Goal: Transaction & Acquisition: Book appointment/travel/reservation

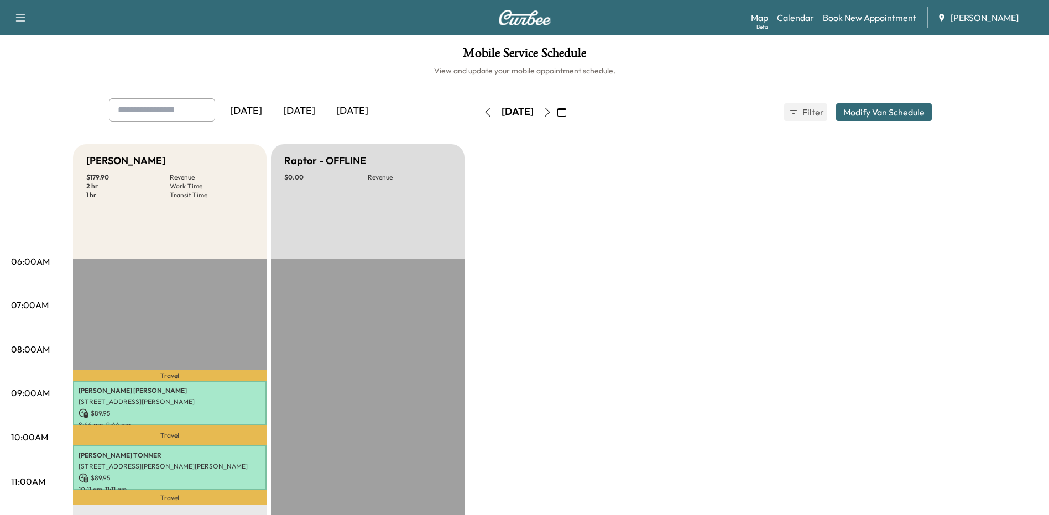
click at [870, 24] on link "Book New Appointment" at bounding box center [869, 17] width 93 height 13
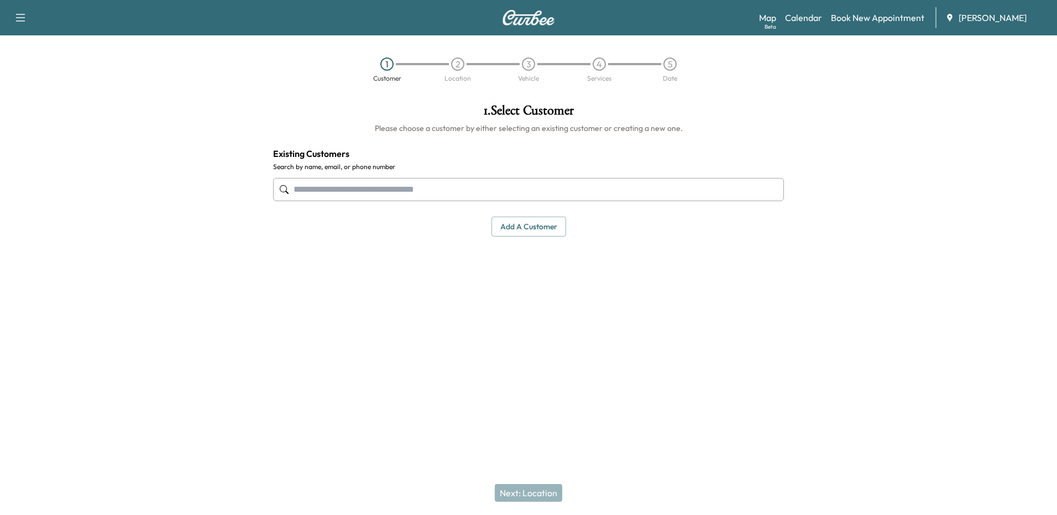
click at [389, 194] on input "text" at bounding box center [528, 189] width 511 height 23
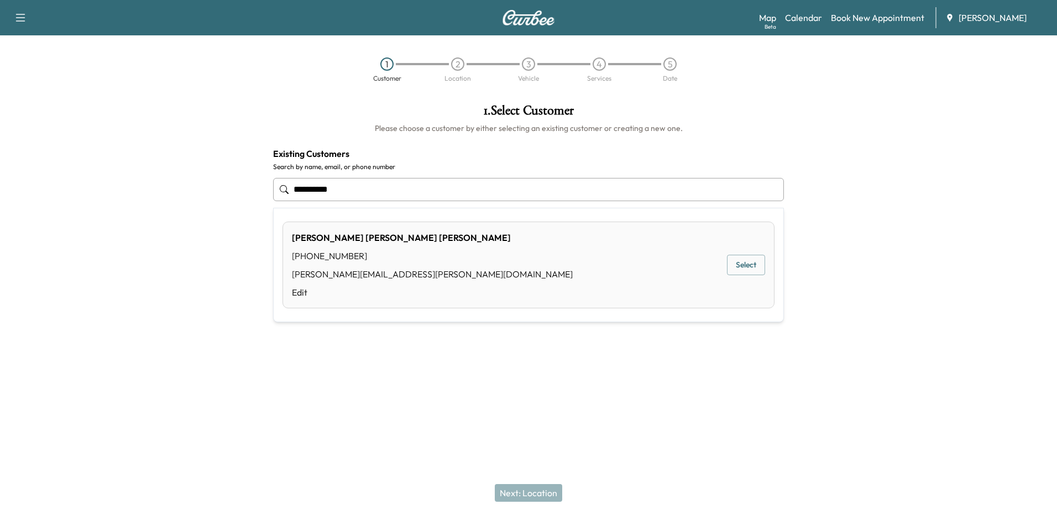
type input "**********"
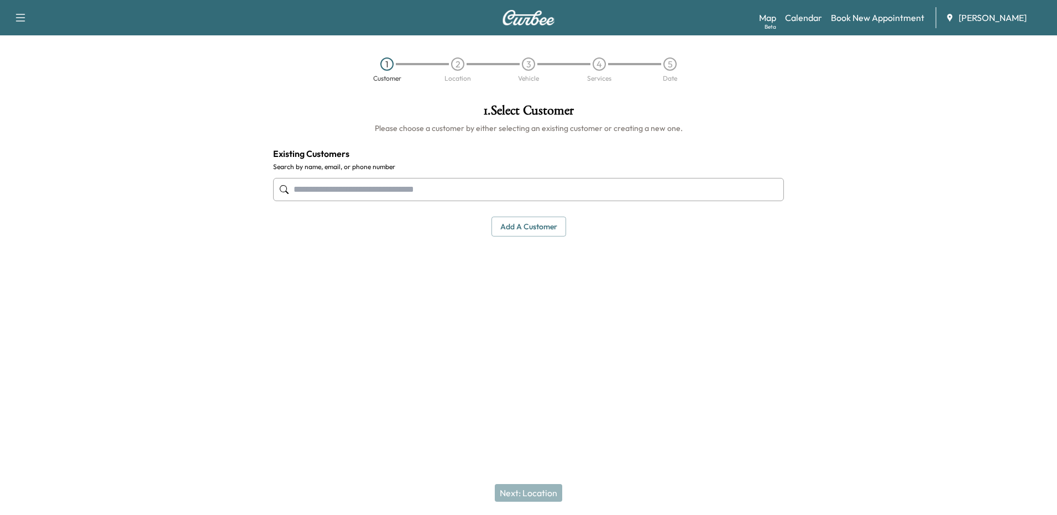
click at [862, 22] on link "Book New Appointment" at bounding box center [877, 17] width 93 height 13
click at [539, 228] on button "Add a customer" at bounding box center [529, 227] width 75 height 20
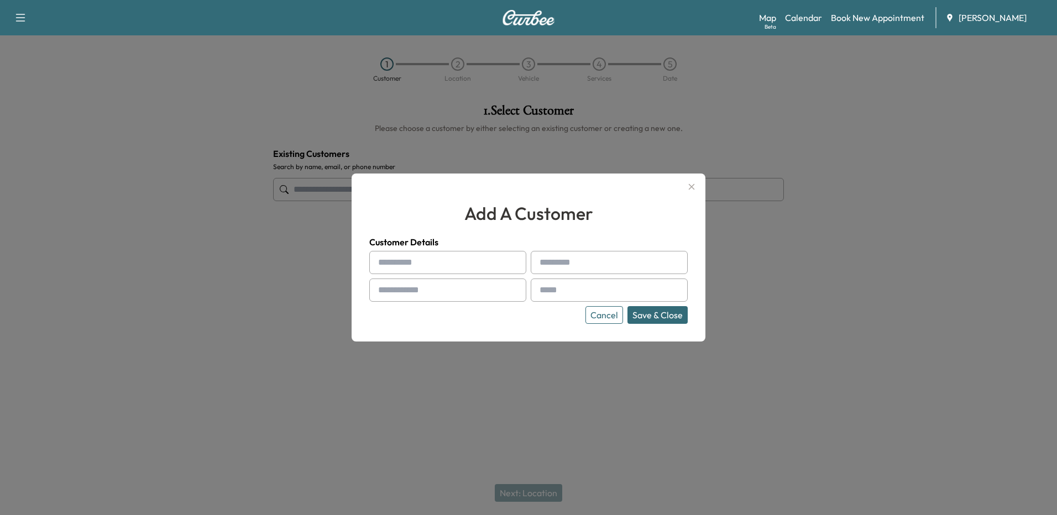
click at [430, 268] on input "text" at bounding box center [447, 262] width 157 height 23
type input "*"
type input "****"
click at [580, 265] on input "text" at bounding box center [609, 262] width 157 height 23
type input "*****"
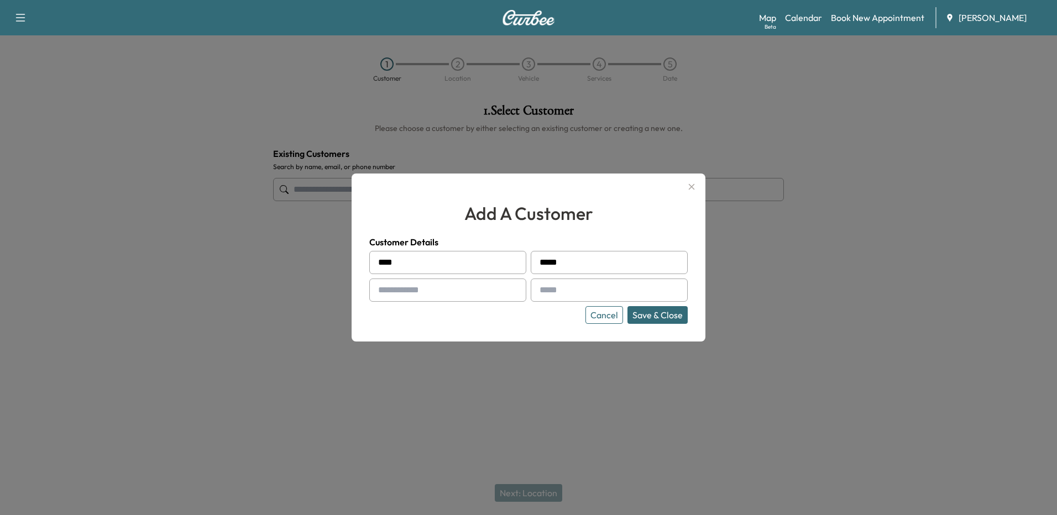
click at [609, 320] on button "Cancel" at bounding box center [605, 315] width 38 height 18
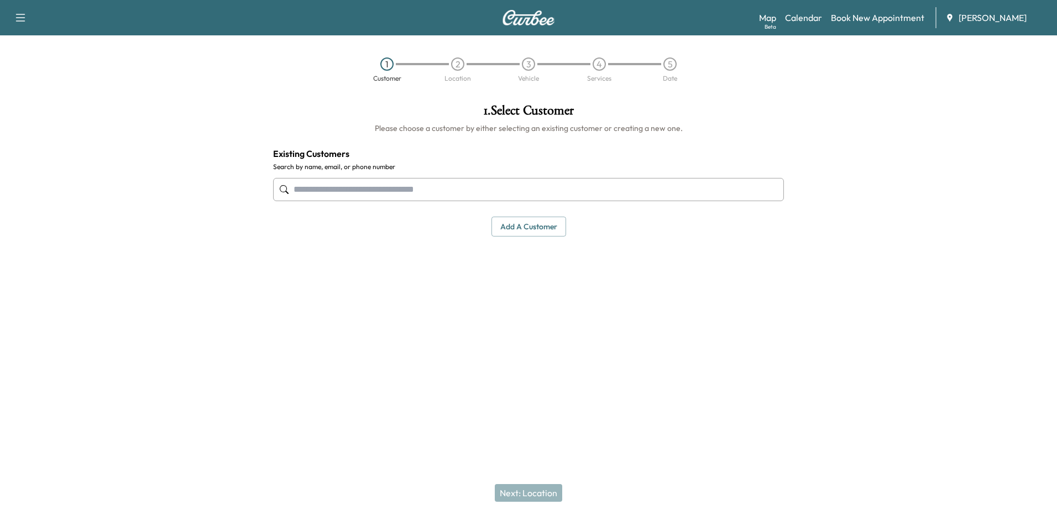
click at [809, 20] on link "Calendar" at bounding box center [803, 17] width 37 height 13
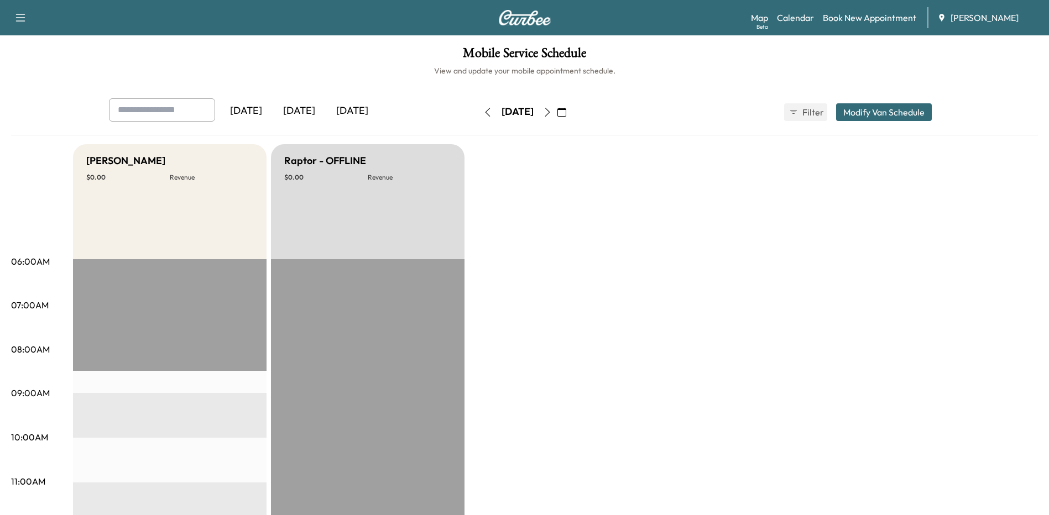
click at [552, 113] on icon "button" at bounding box center [547, 112] width 9 height 9
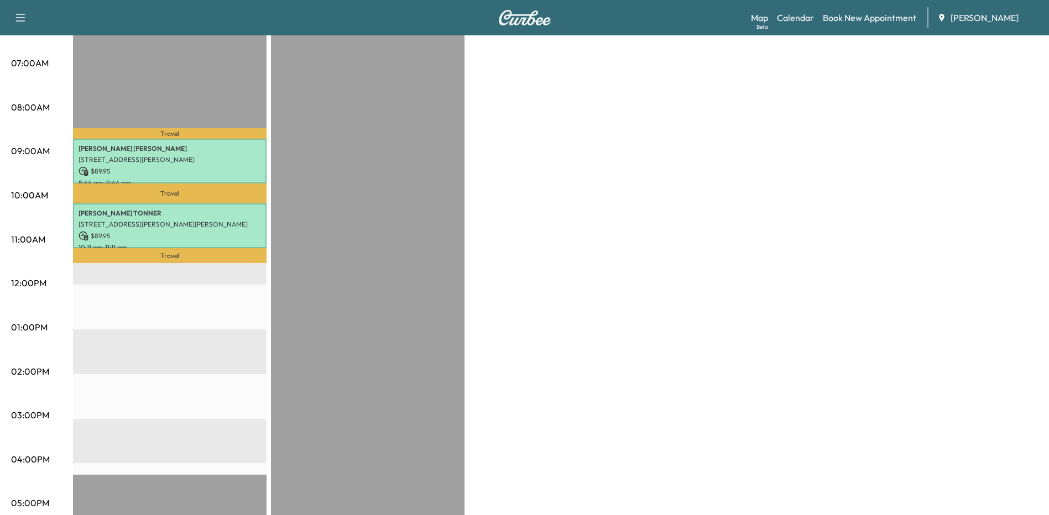
scroll to position [277, 0]
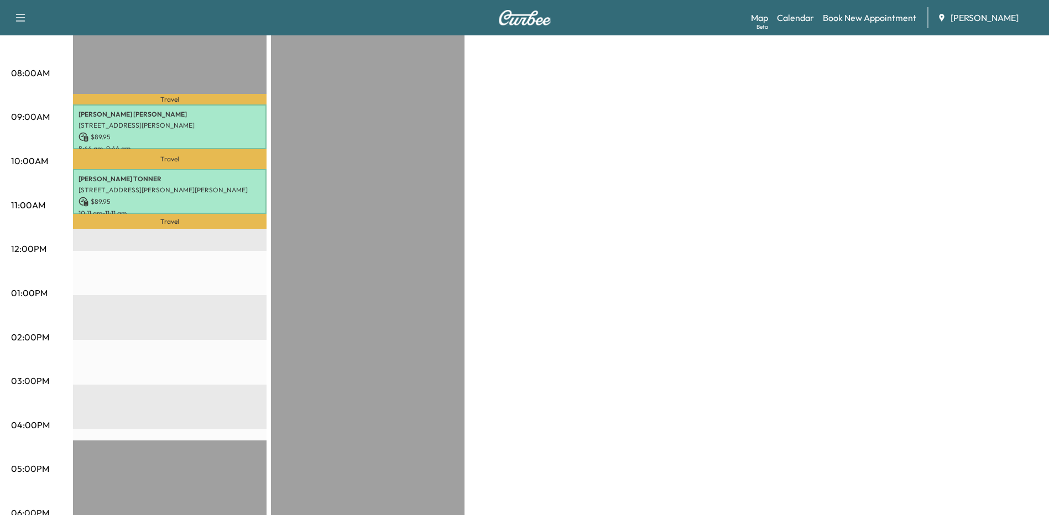
drag, startPoint x: 822, startPoint y: 263, endPoint x: 839, endPoint y: 180, distance: 85.2
click at [822, 263] on div "Bronco - [PERSON_NAME] $ 179.90 Revenue 2 hr Work Time 1 hr Transit Time Travel…" at bounding box center [555, 283] width 965 height 830
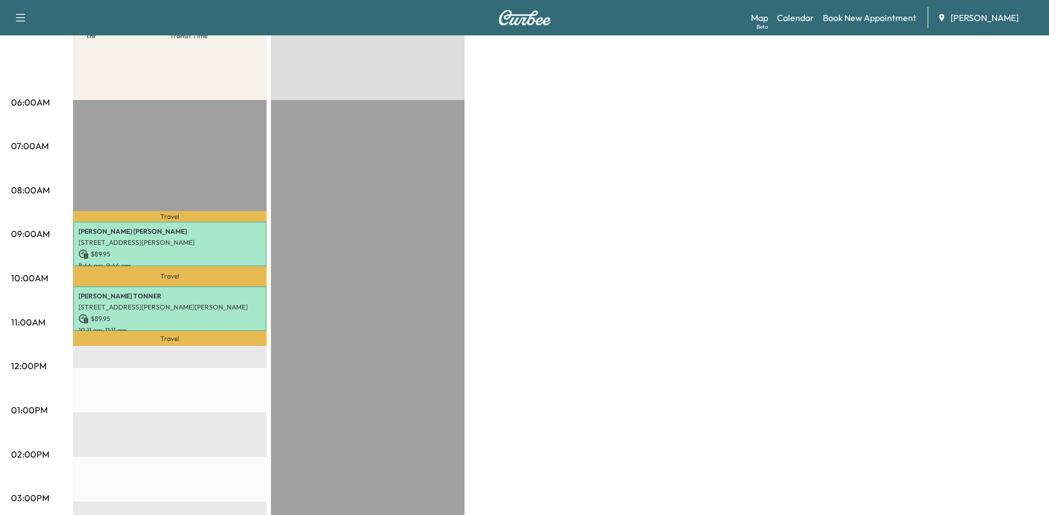
scroll to position [0, 0]
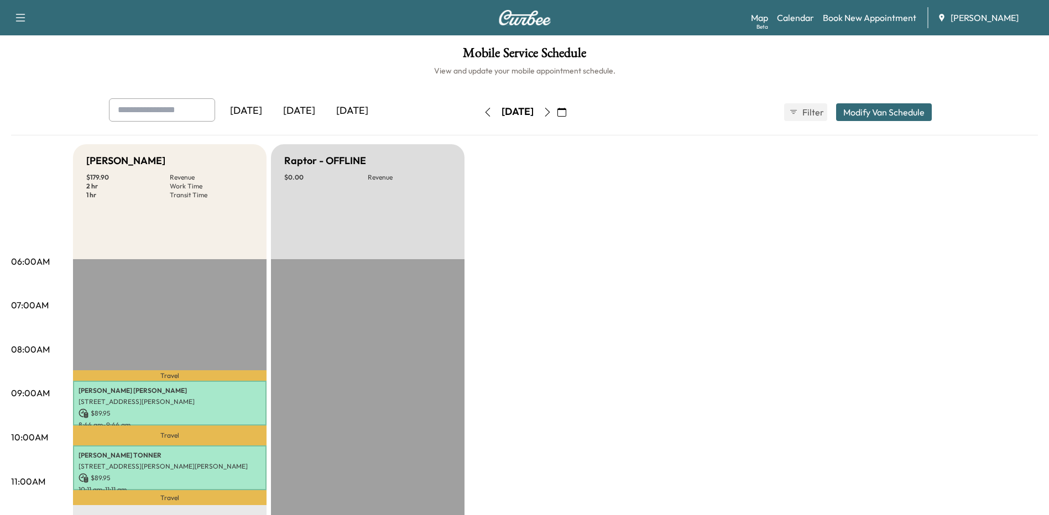
click at [872, 13] on link "Book New Appointment" at bounding box center [869, 17] width 93 height 13
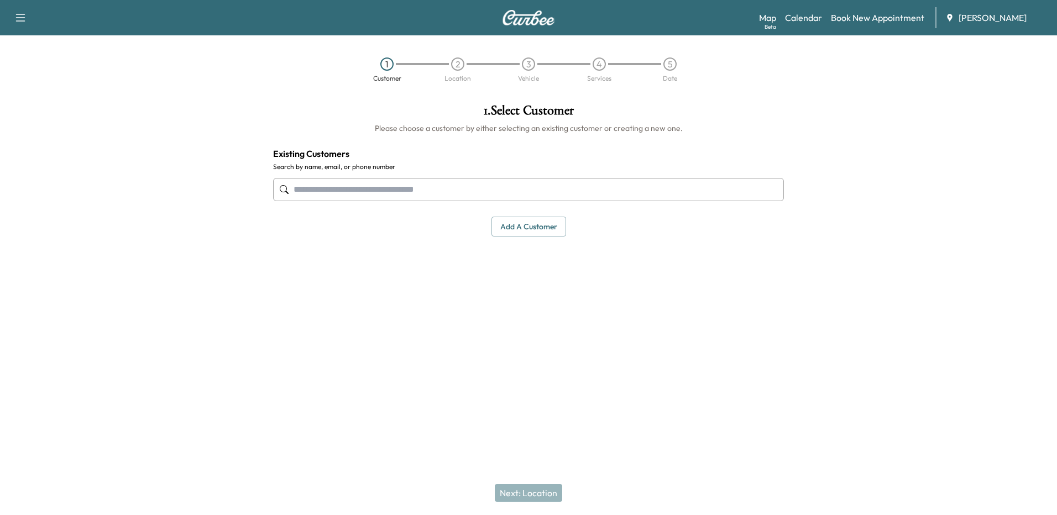
click at [533, 231] on button "Add a customer" at bounding box center [529, 227] width 75 height 20
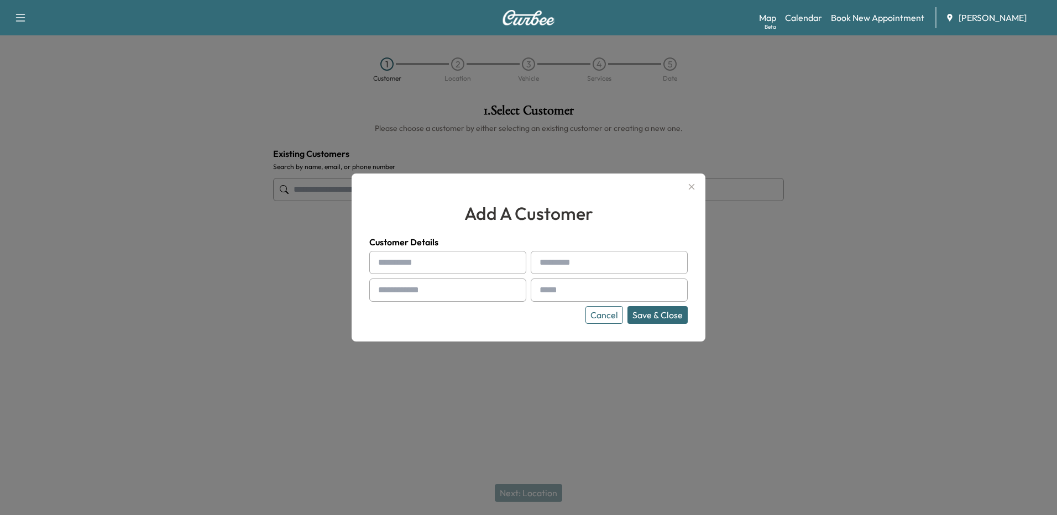
click at [439, 267] on input "text" at bounding box center [447, 262] width 157 height 23
type input "****"
click at [627, 273] on input "text" at bounding box center [609, 262] width 157 height 23
type input "******"
click at [423, 291] on input "text" at bounding box center [447, 290] width 157 height 23
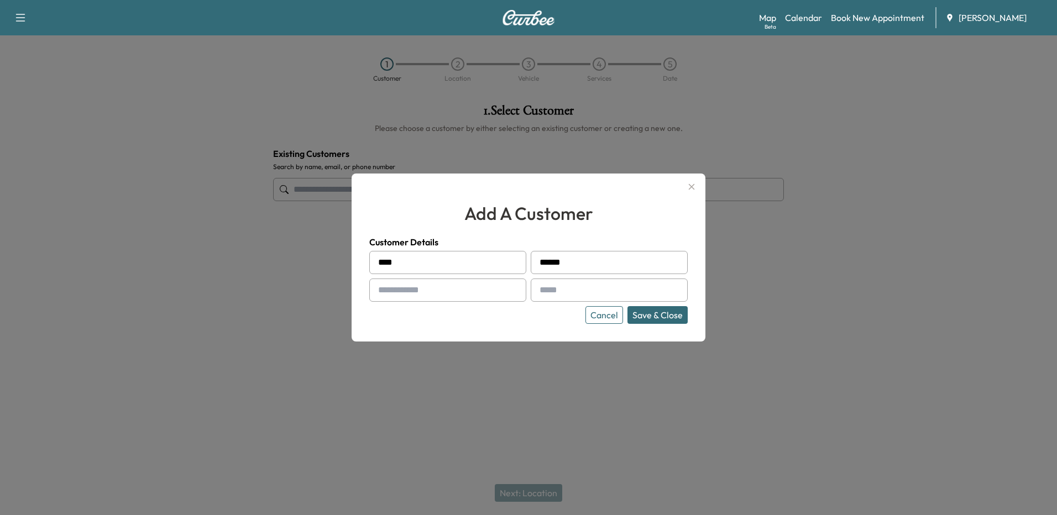
click at [424, 286] on input "text" at bounding box center [447, 290] width 157 height 23
type input "**********"
click at [554, 290] on input "text" at bounding box center [609, 290] width 157 height 23
paste input "**********"
type input "**********"
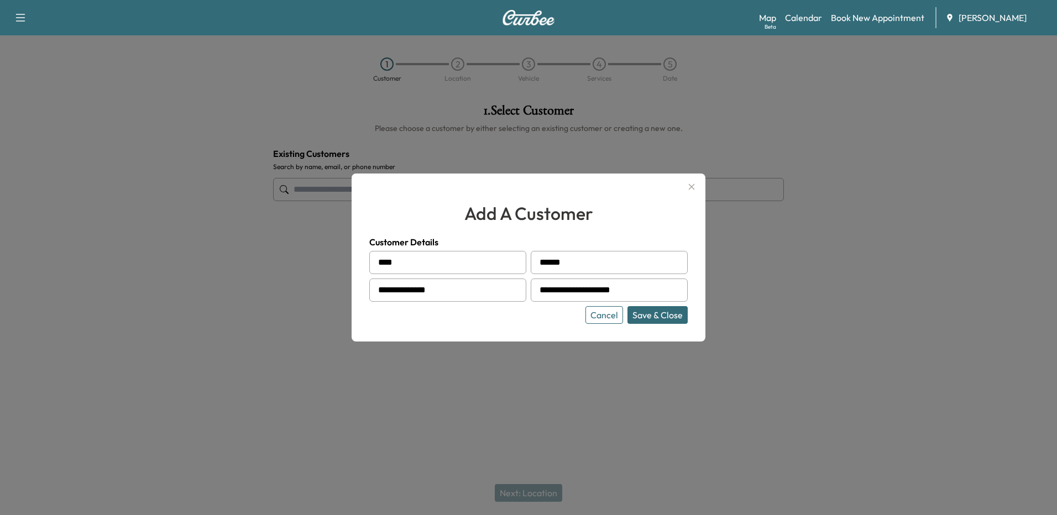
click at [658, 314] on button "Save & Close" at bounding box center [658, 315] width 60 height 18
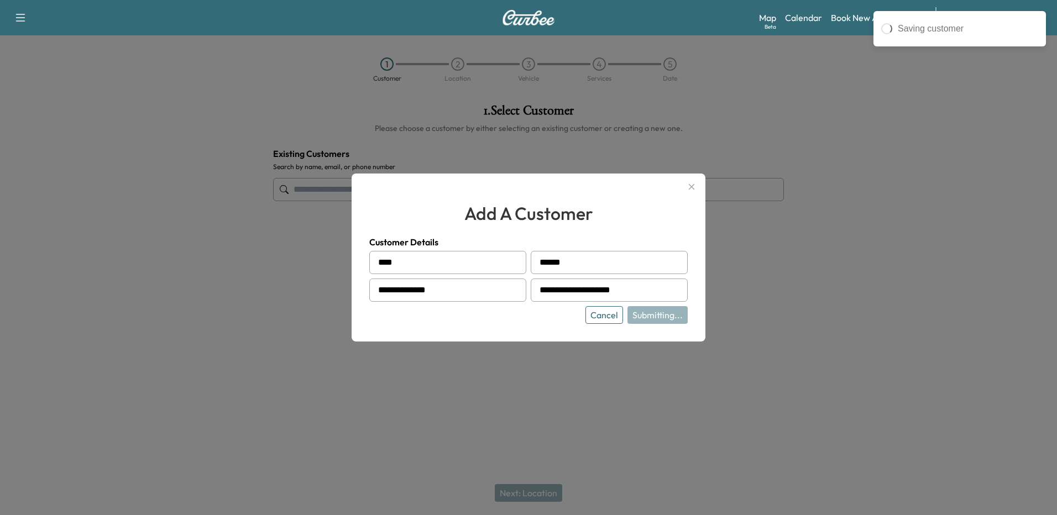
type input "**********"
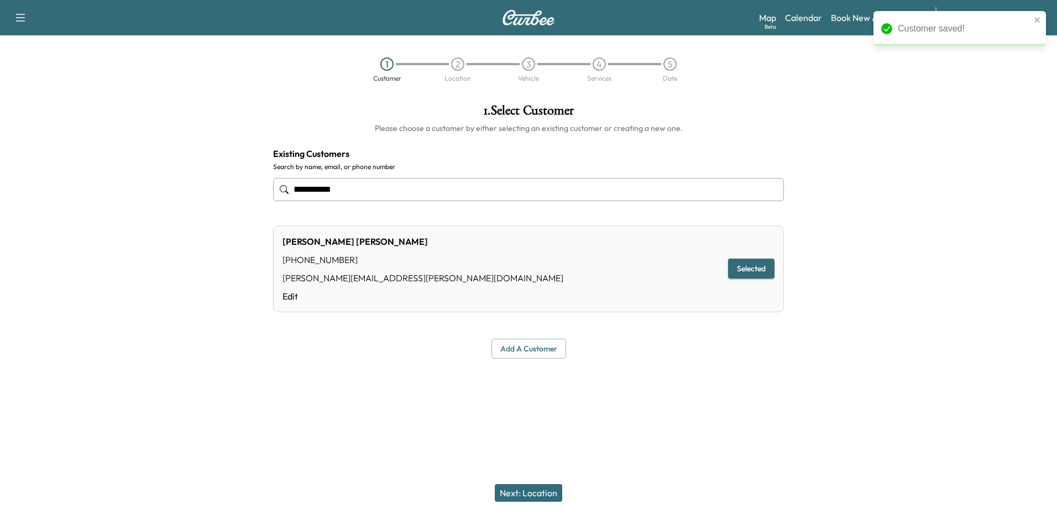
click at [529, 493] on button "Next: Location" at bounding box center [528, 493] width 67 height 18
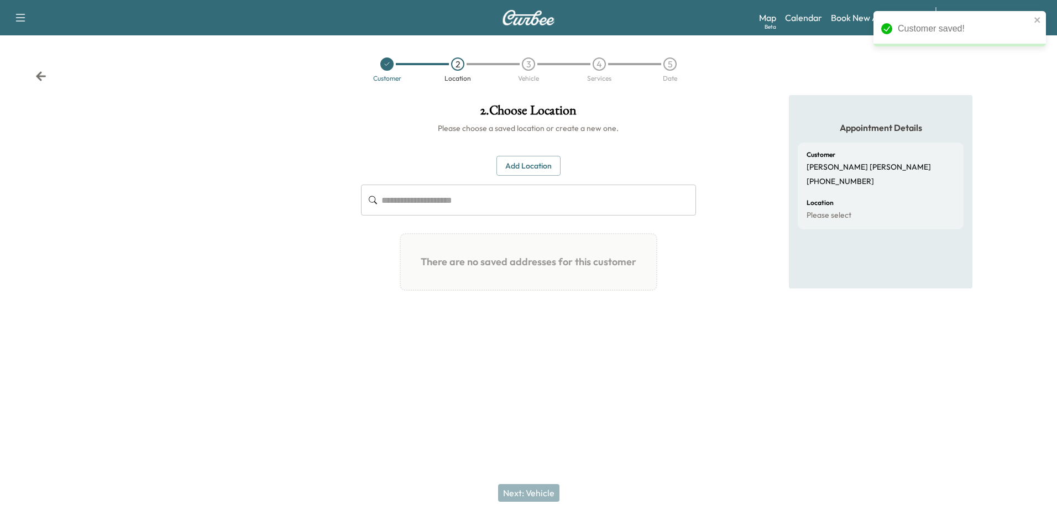
click at [523, 170] on button "Add Location" at bounding box center [529, 166] width 64 height 20
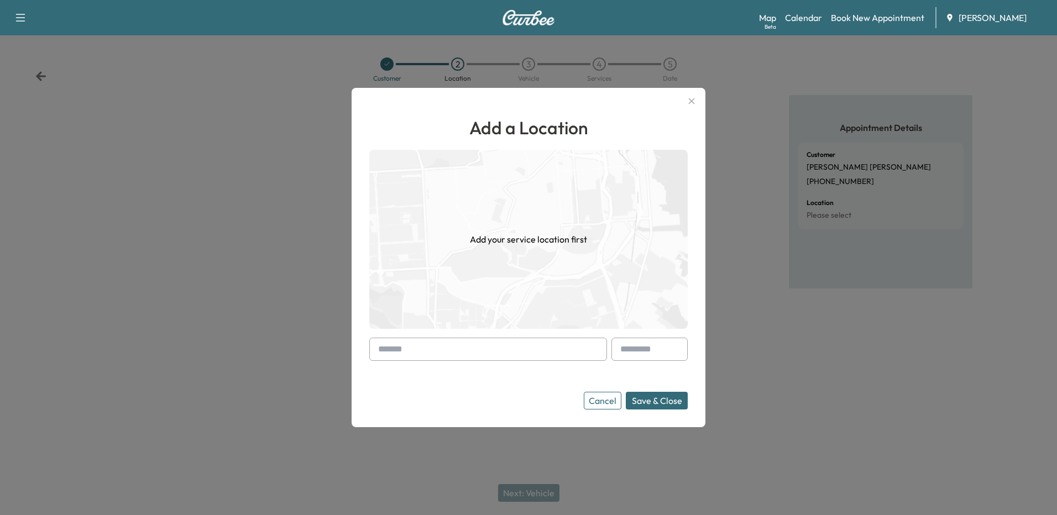
click at [466, 351] on input "text" at bounding box center [488, 349] width 238 height 23
paste input "**********"
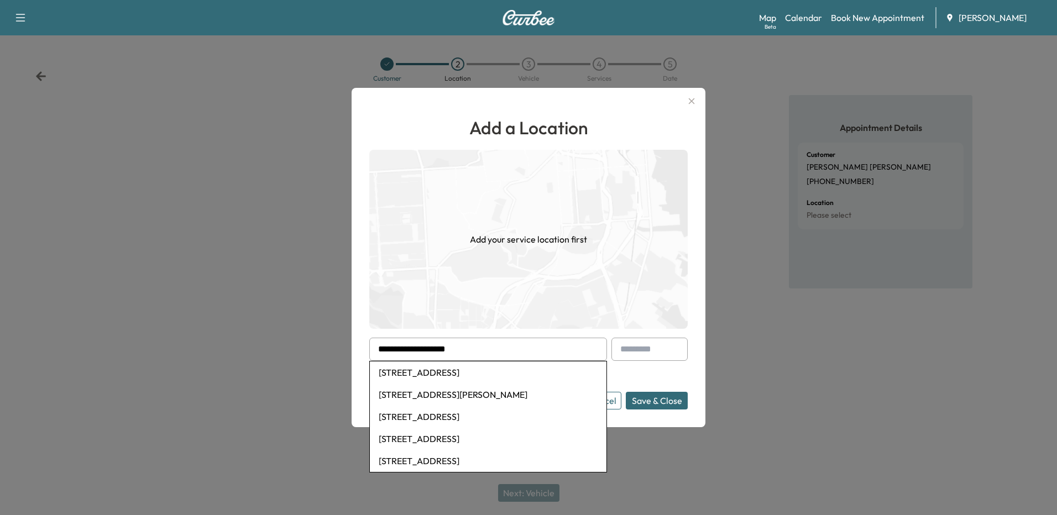
click at [818, 379] on div at bounding box center [528, 257] width 1057 height 515
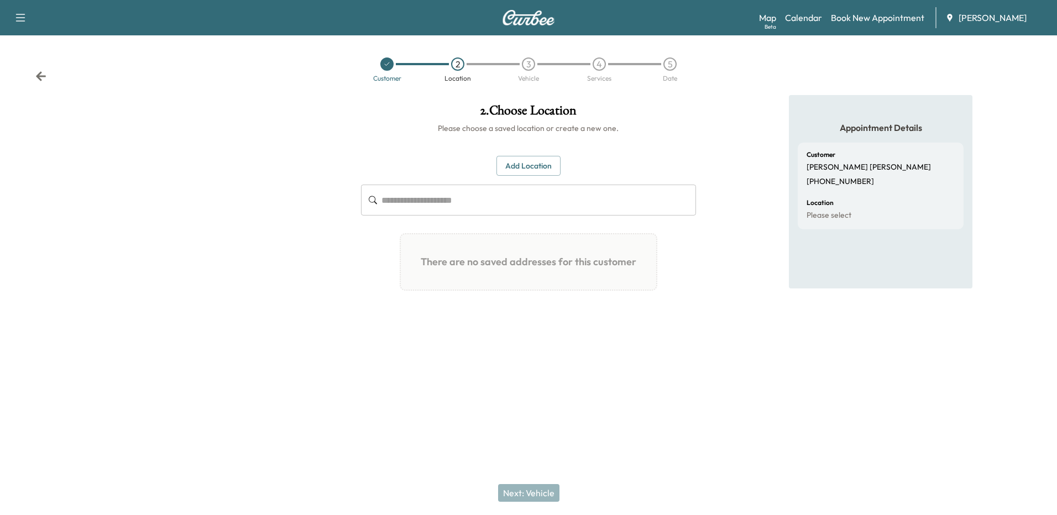
click at [526, 167] on button "Add Location" at bounding box center [529, 166] width 64 height 20
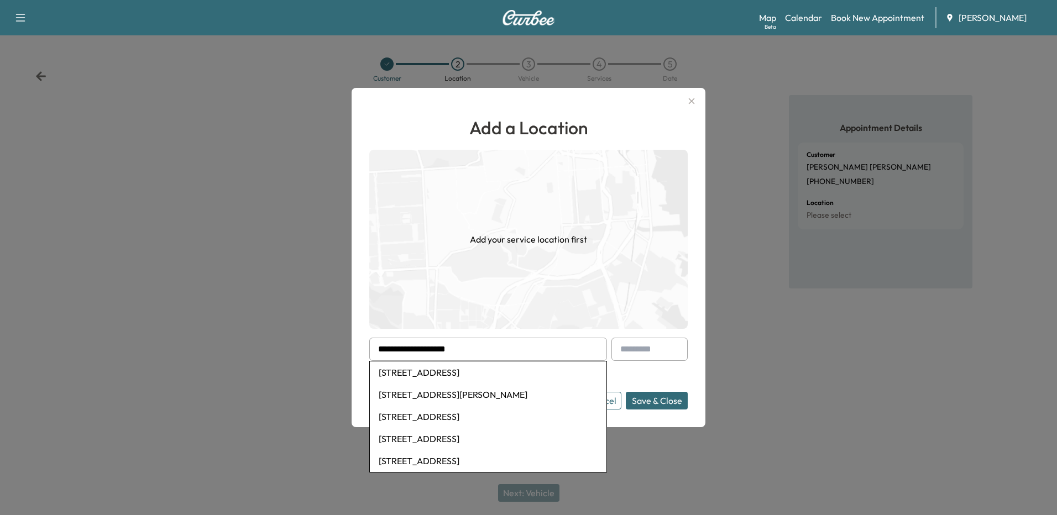
click at [494, 397] on li "[STREET_ADDRESS][PERSON_NAME]" at bounding box center [488, 395] width 237 height 22
type input "**********"
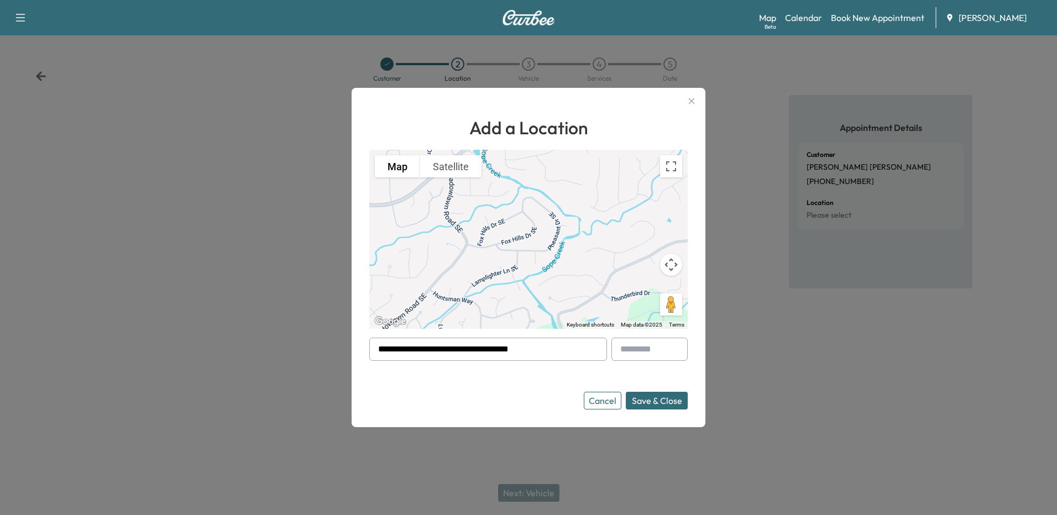
click at [642, 399] on button "Save & Close" at bounding box center [657, 401] width 62 height 18
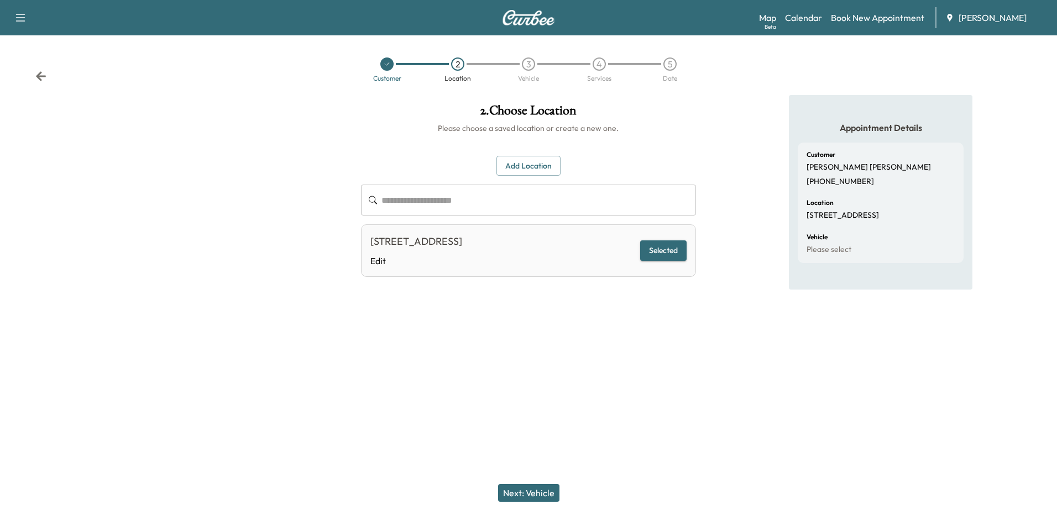
click at [521, 498] on button "Next: Vehicle" at bounding box center [528, 493] width 61 height 18
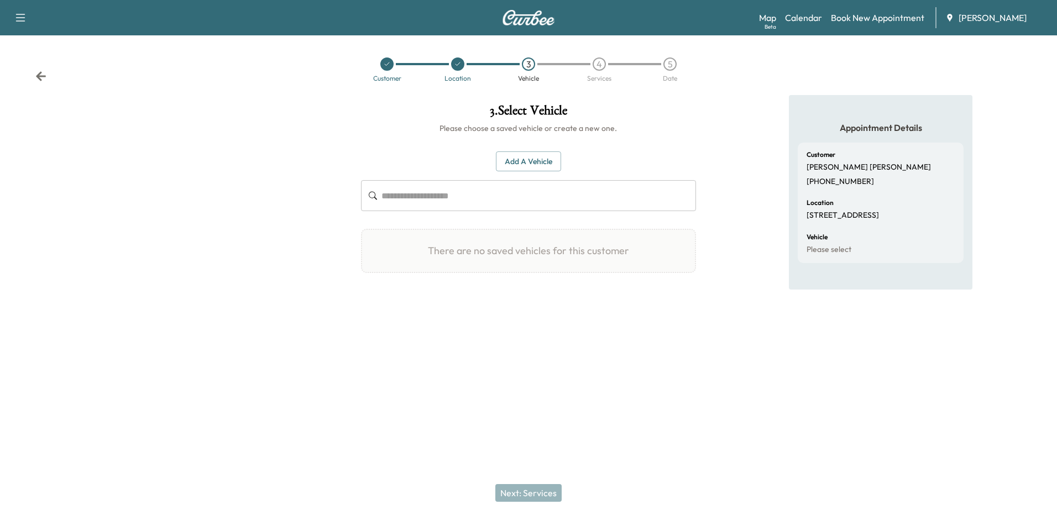
click at [531, 168] on button "Add a Vehicle" at bounding box center [528, 162] width 65 height 20
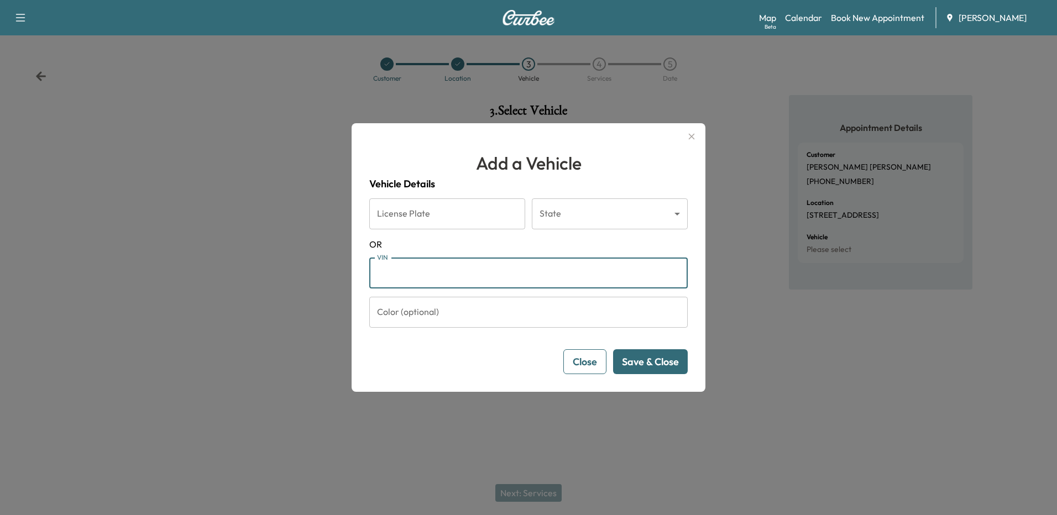
click at [426, 274] on input "VIN" at bounding box center [528, 273] width 319 height 31
paste input "**********"
type input "**********"
click at [661, 364] on button "Save & Close" at bounding box center [650, 362] width 75 height 25
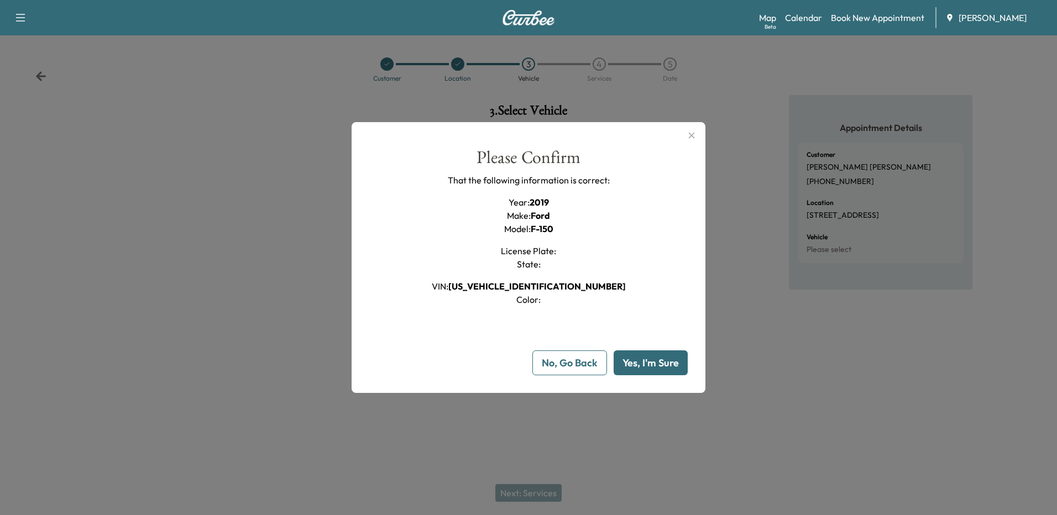
click at [671, 363] on button "Yes, I'm Sure" at bounding box center [651, 363] width 74 height 25
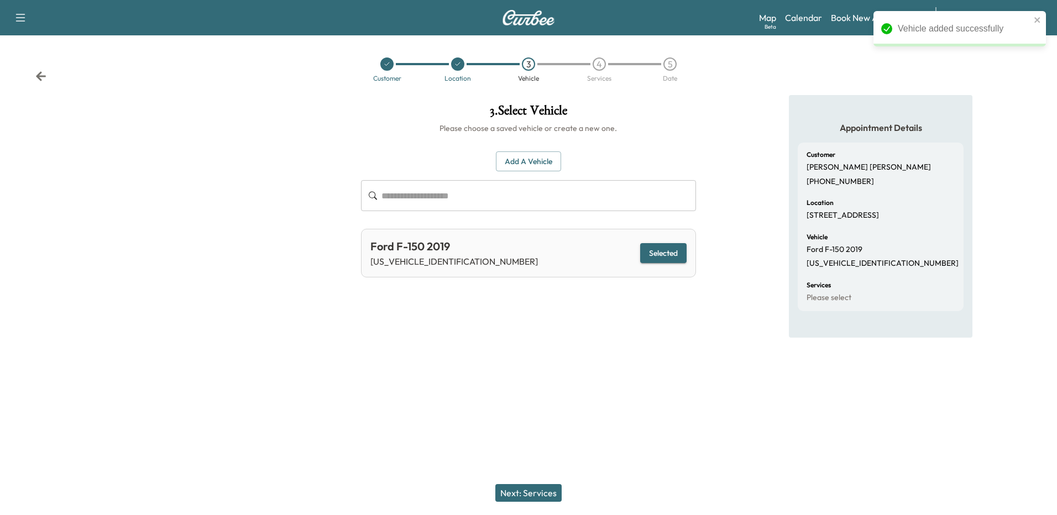
click at [523, 496] on button "Next: Services" at bounding box center [529, 493] width 66 height 18
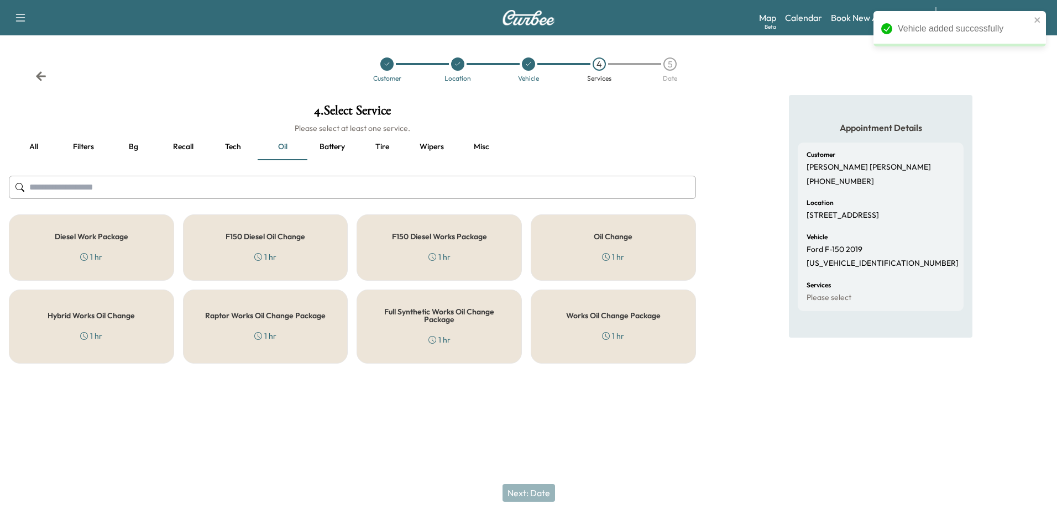
click at [92, 150] on button "Filters" at bounding box center [84, 147] width 50 height 27
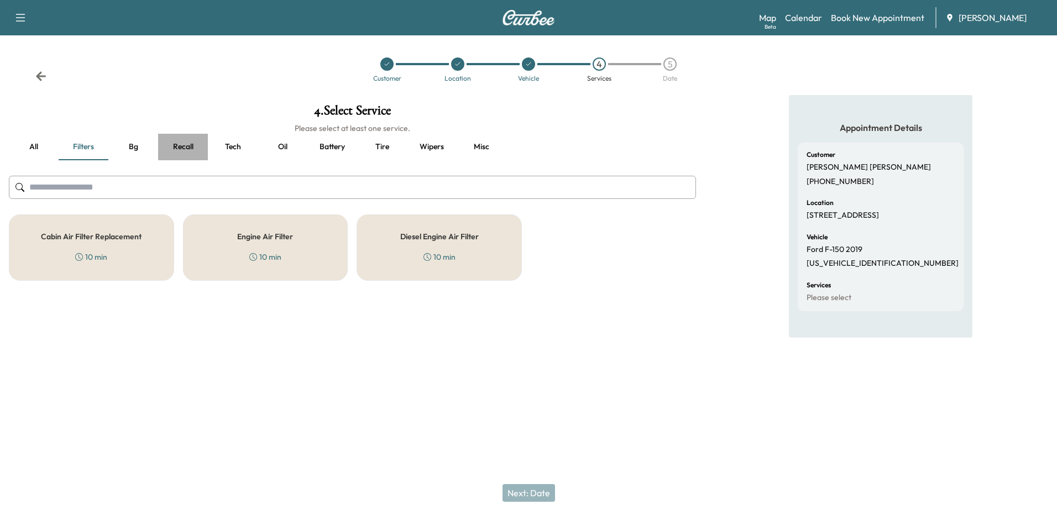
click at [179, 144] on button "Recall" at bounding box center [183, 147] width 50 height 27
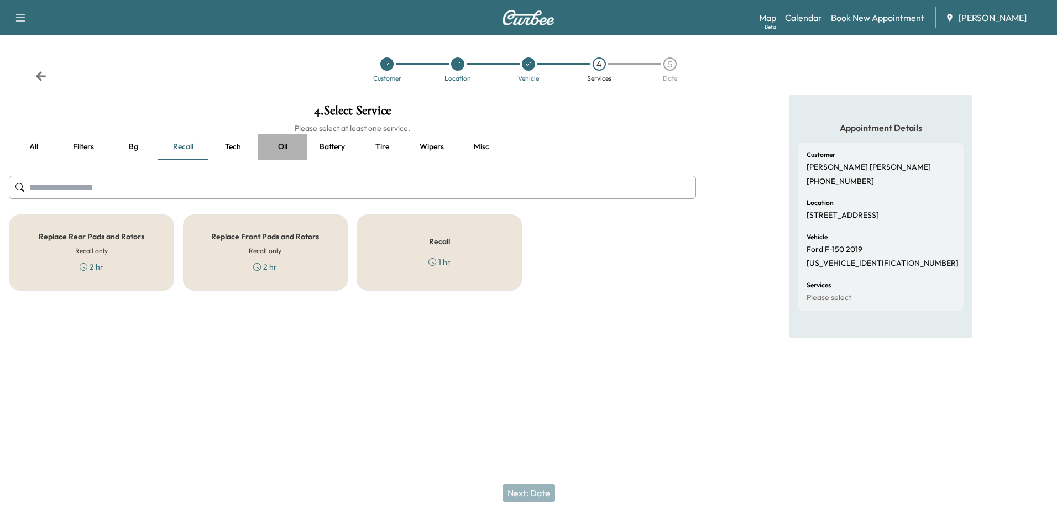
click at [287, 145] on button "Oil" at bounding box center [283, 147] width 50 height 27
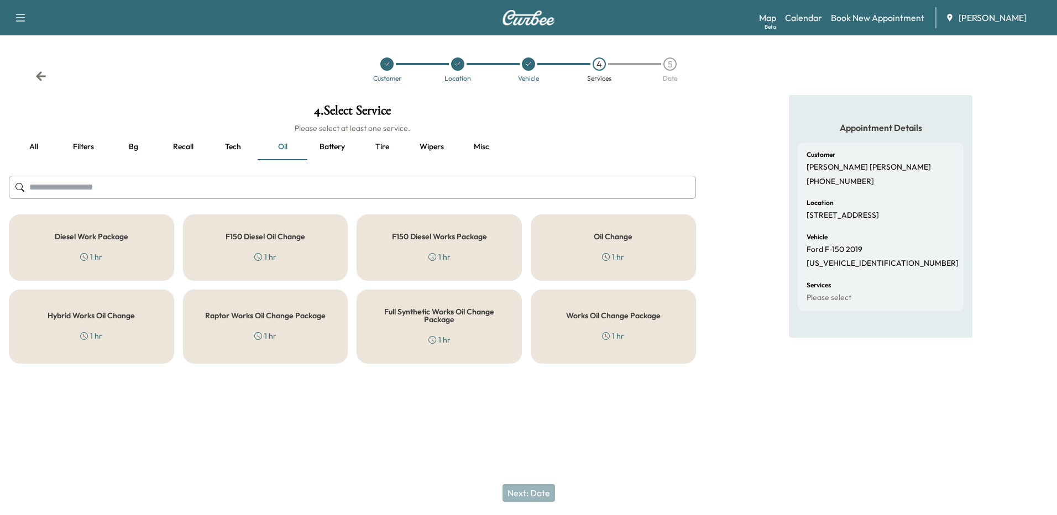
click at [380, 145] on button "Tire" at bounding box center [382, 147] width 50 height 27
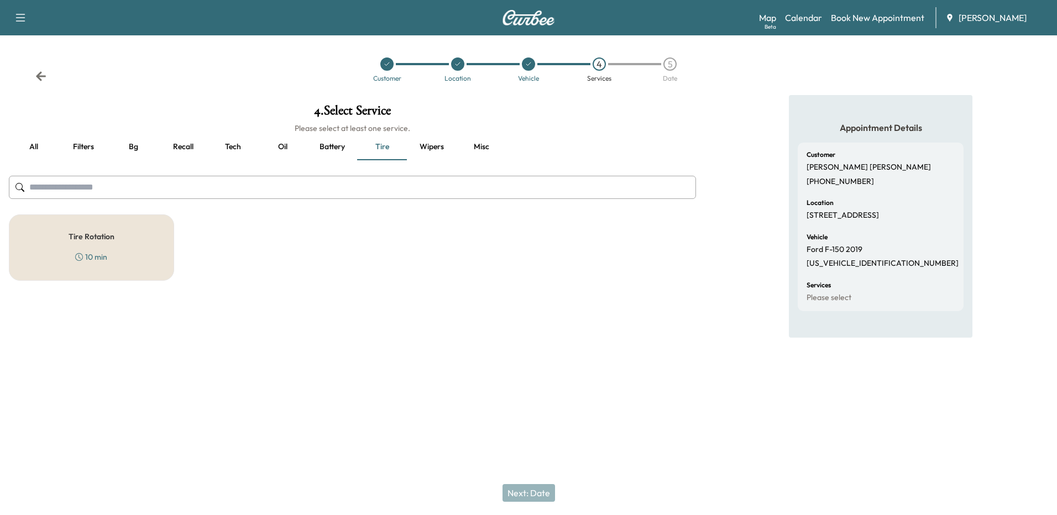
click at [326, 149] on button "Battery" at bounding box center [332, 147] width 50 height 27
click at [478, 144] on button "Misc" at bounding box center [482, 147] width 50 height 27
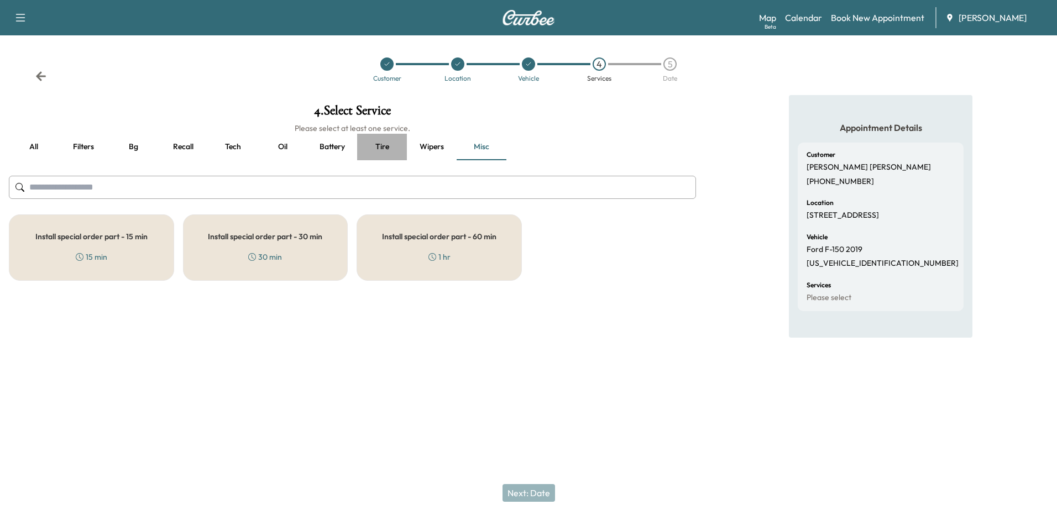
click at [386, 146] on button "Tire" at bounding box center [382, 147] width 50 height 27
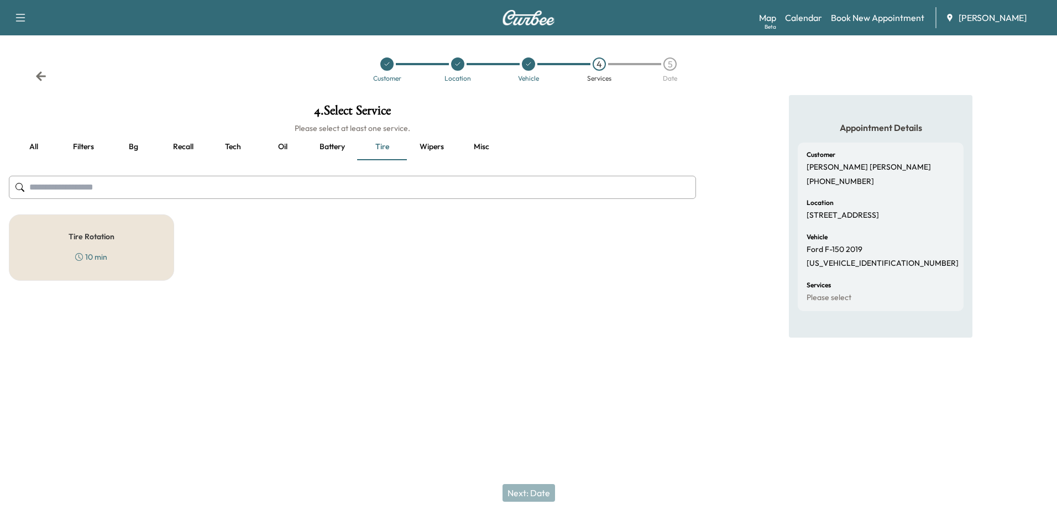
click at [66, 257] on div "Tire Rotation 10 min" at bounding box center [91, 248] width 165 height 66
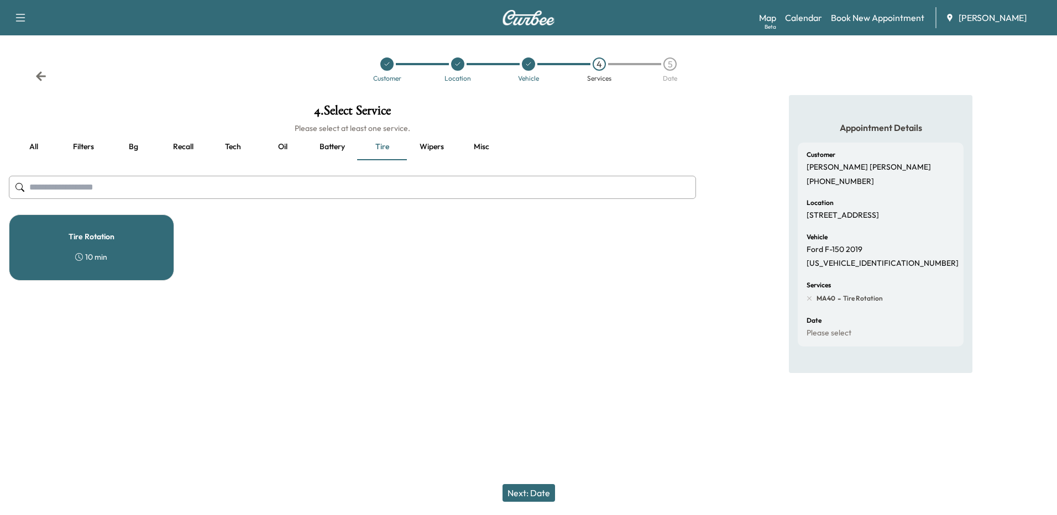
click at [534, 497] on button "Next: Date" at bounding box center [529, 493] width 53 height 18
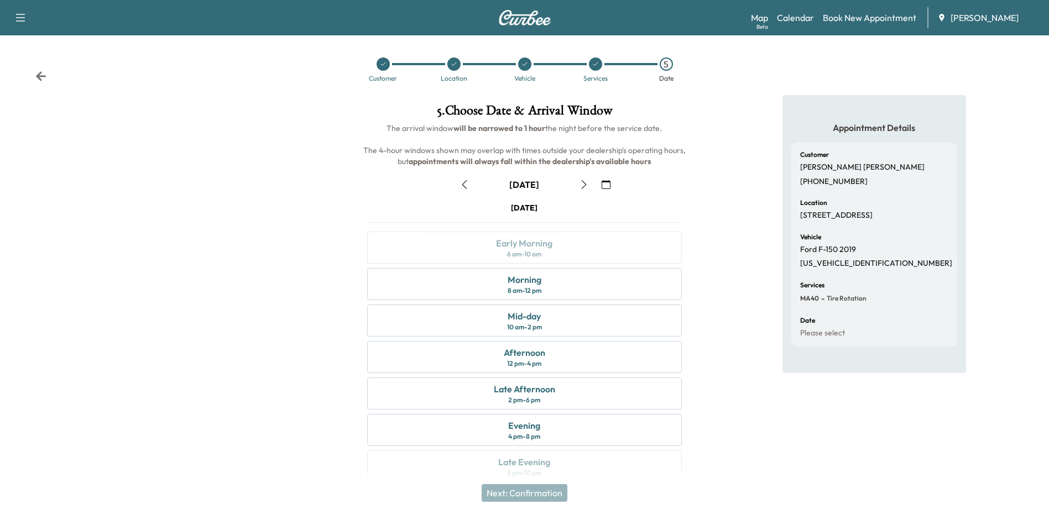
click at [560, 286] on div "Morning 8 am - 12 pm" at bounding box center [524, 284] width 314 height 32
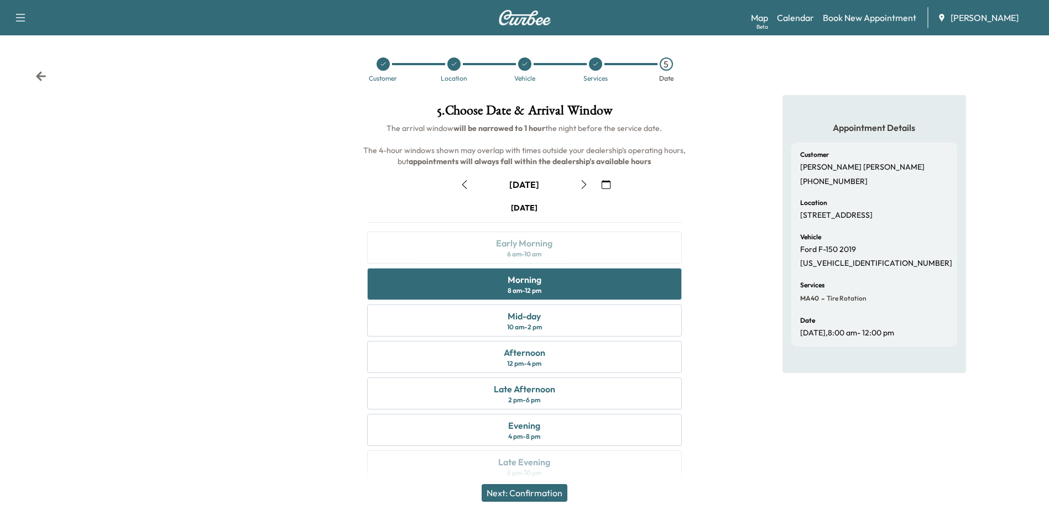
click at [537, 497] on button "Next: Confirmation" at bounding box center [525, 493] width 86 height 18
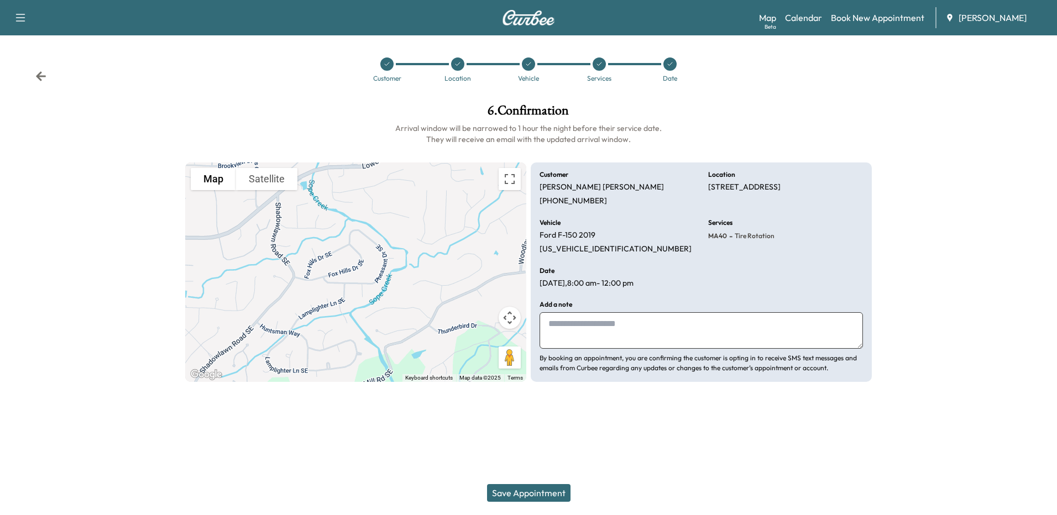
click at [716, 331] on textarea at bounding box center [702, 330] width 324 height 36
type textarea "**********"
click at [548, 494] on button "Save Appointment" at bounding box center [529, 493] width 84 height 18
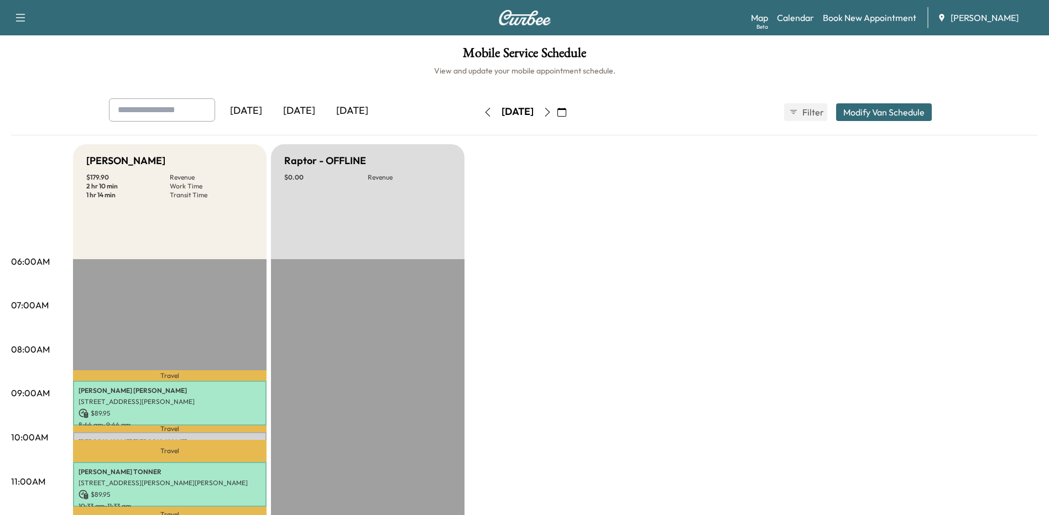
click at [552, 109] on icon "button" at bounding box center [547, 112] width 9 height 9
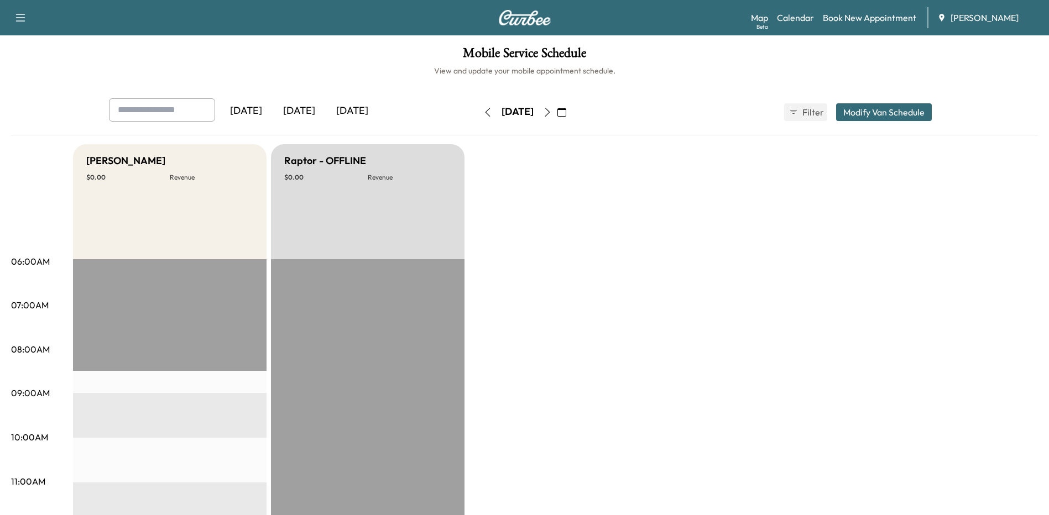
click at [483, 113] on icon "button" at bounding box center [487, 112] width 9 height 9
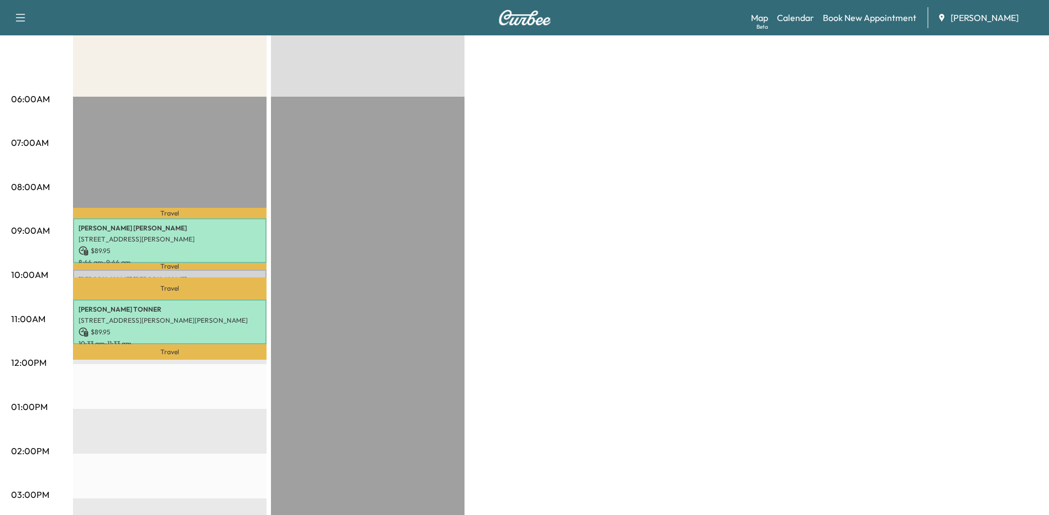
scroll to position [166, 0]
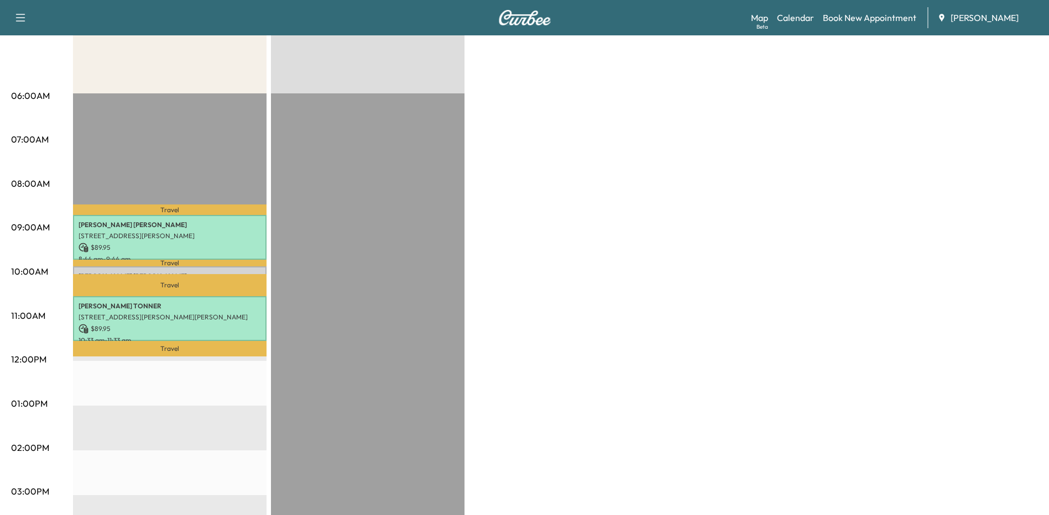
click at [612, 131] on div "Bronco - [PERSON_NAME] $ 179.90 Revenue 2 hr 10 min Work Time 1 hr 14 min Trans…" at bounding box center [555, 393] width 965 height 830
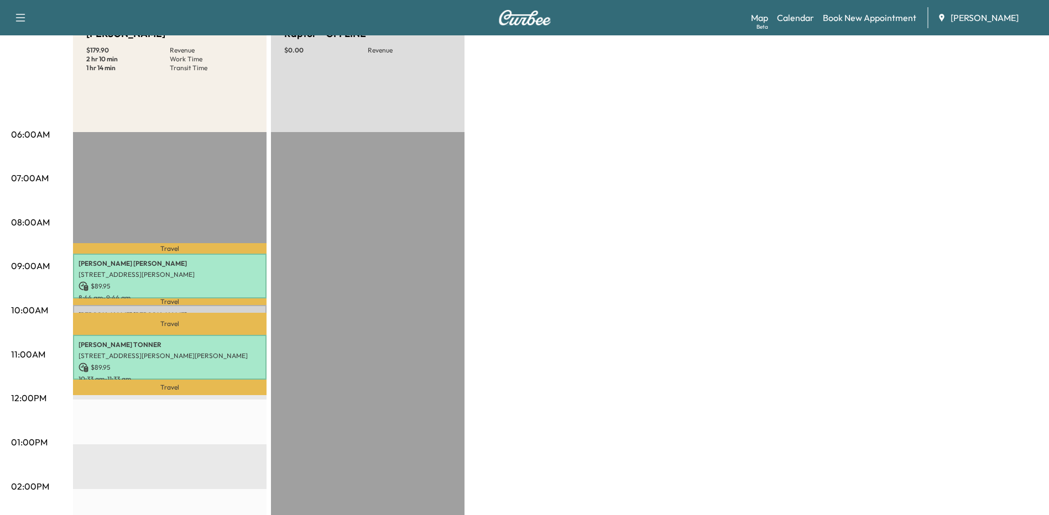
scroll to position [0, 0]
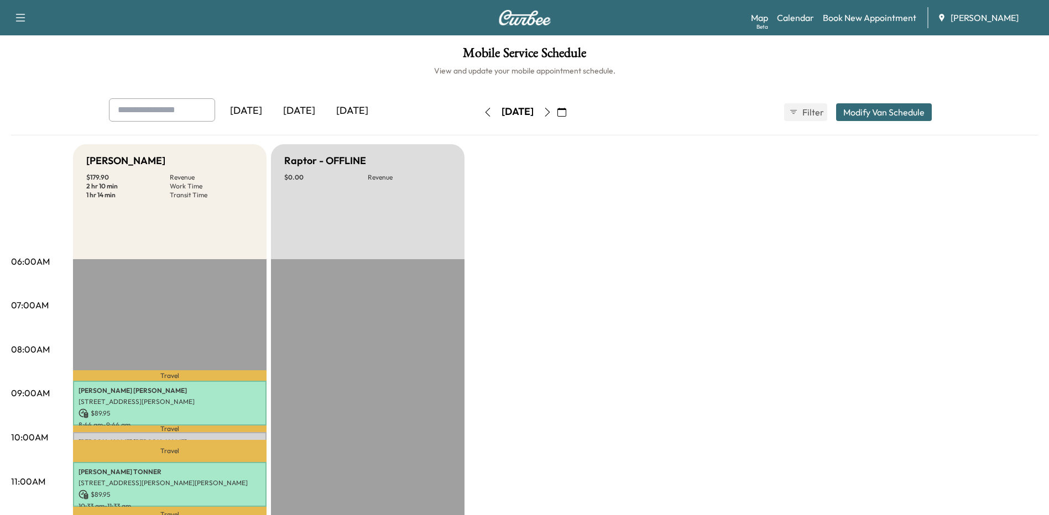
click at [483, 112] on icon "button" at bounding box center [487, 112] width 9 height 9
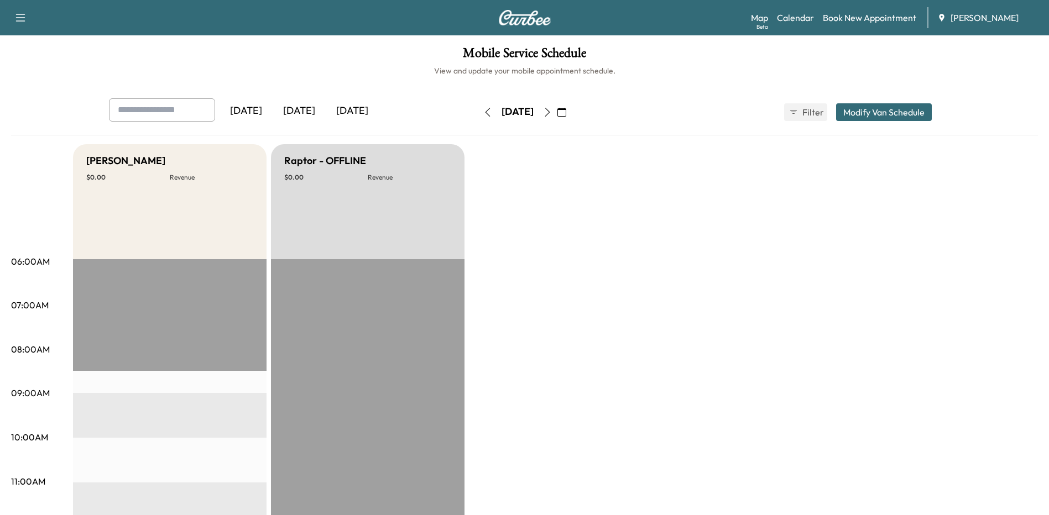
drag, startPoint x: 453, startPoint y: 112, endPoint x: 488, endPoint y: 112, distance: 34.3
click at [488, 112] on div "[DATE]" at bounding box center [517, 112] width 79 height 18
click at [478, 114] on button "button" at bounding box center [487, 112] width 19 height 18
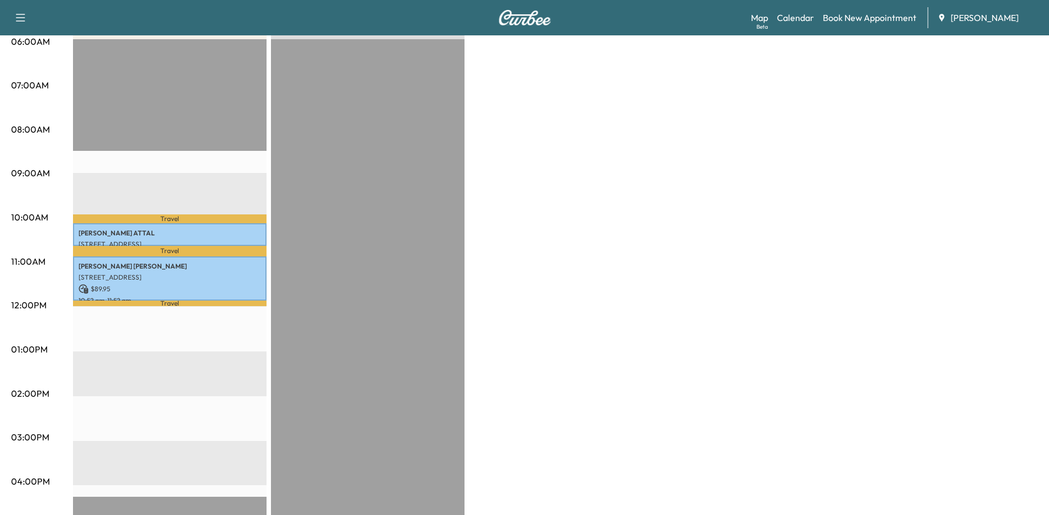
scroll to position [221, 0]
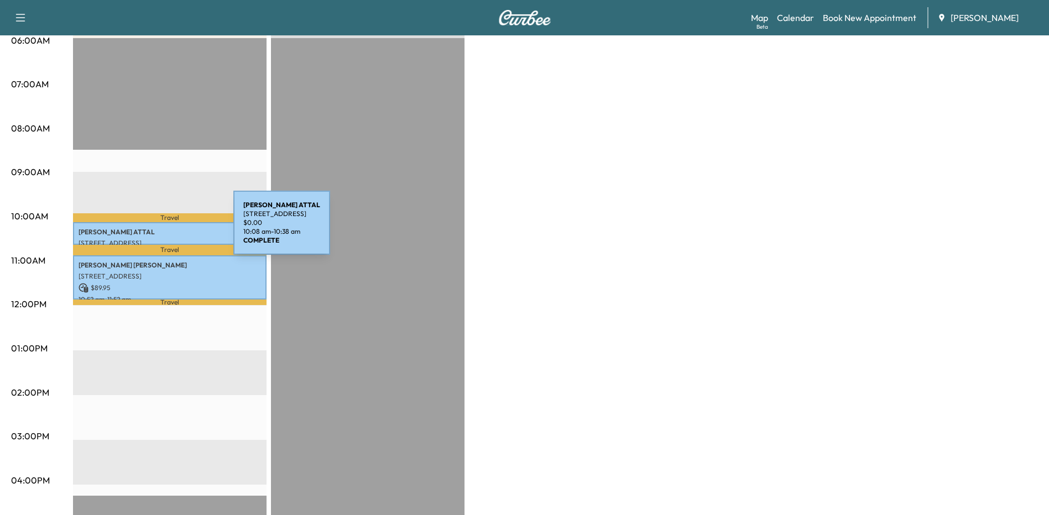
click at [150, 230] on p "[PERSON_NAME]" at bounding box center [170, 232] width 182 height 9
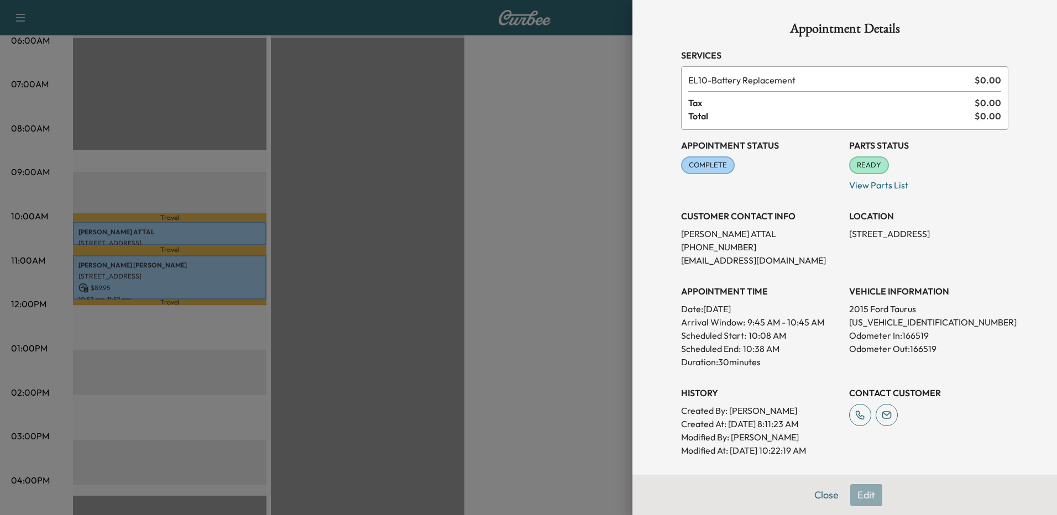
click at [469, 319] on div at bounding box center [528, 257] width 1057 height 515
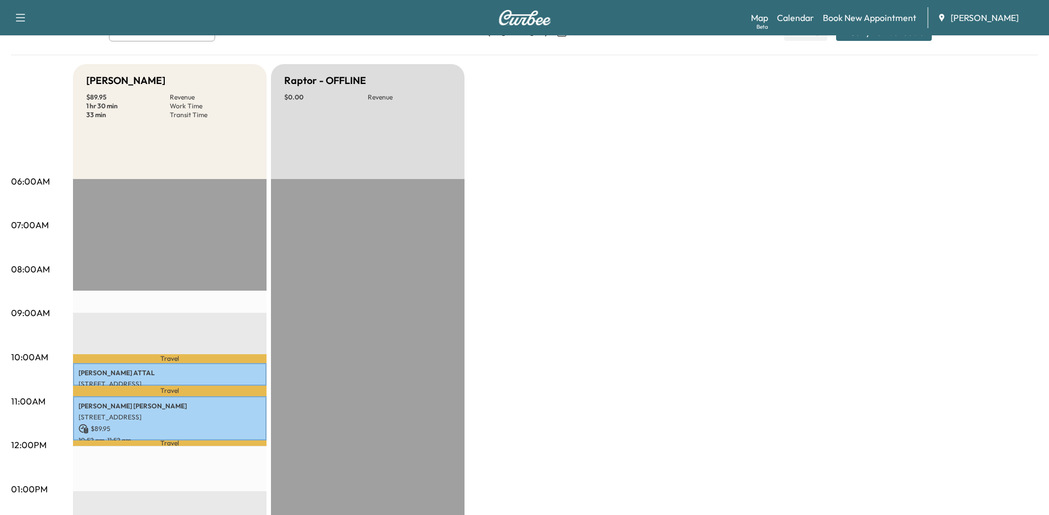
scroll to position [0, 0]
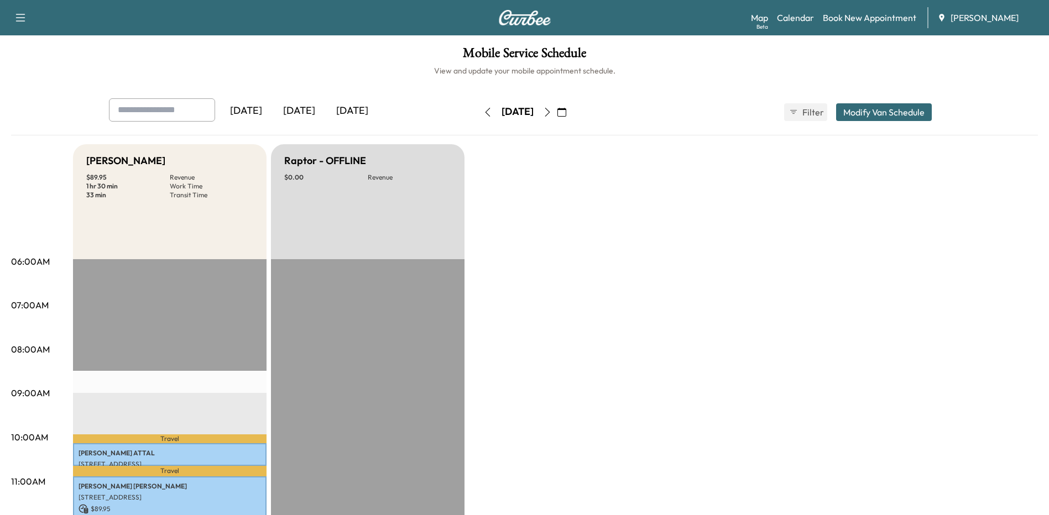
click at [552, 114] on icon "button" at bounding box center [547, 112] width 9 height 9
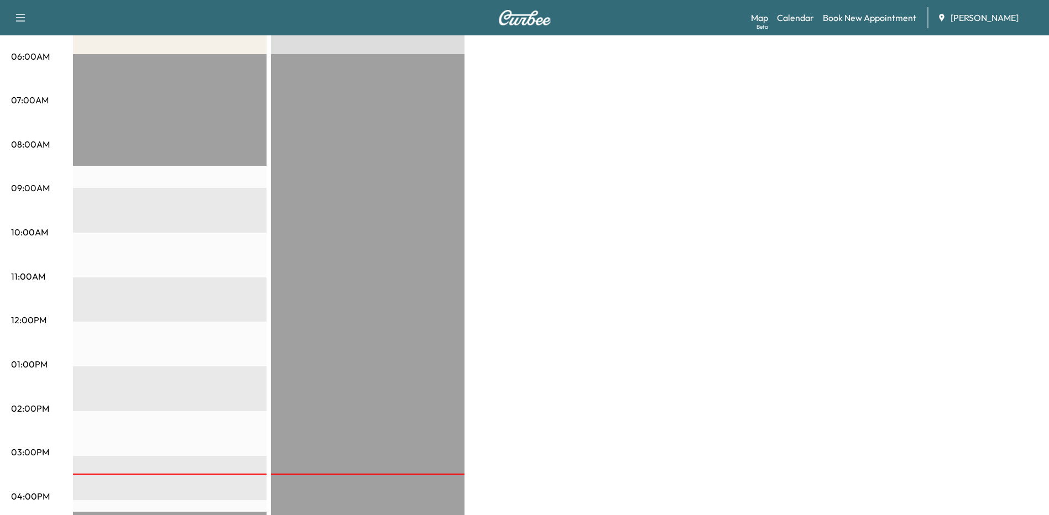
scroll to position [55, 0]
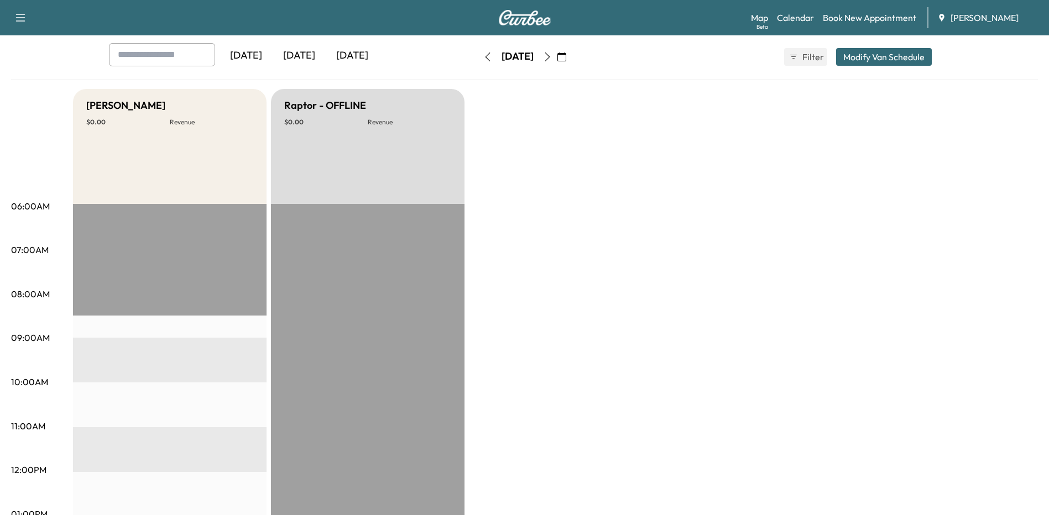
click at [552, 59] on icon "button" at bounding box center [547, 57] width 9 height 9
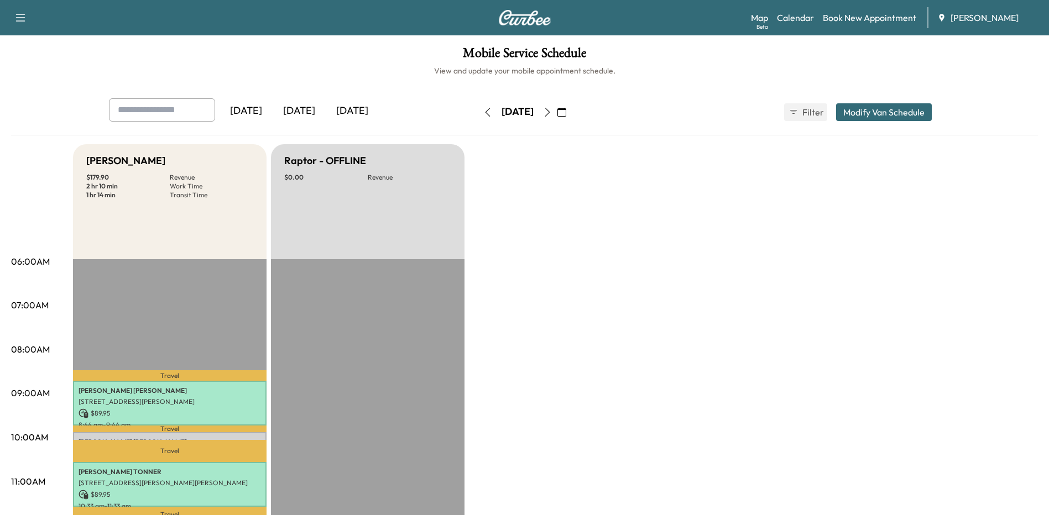
click at [552, 111] on icon "button" at bounding box center [547, 112] width 9 height 9
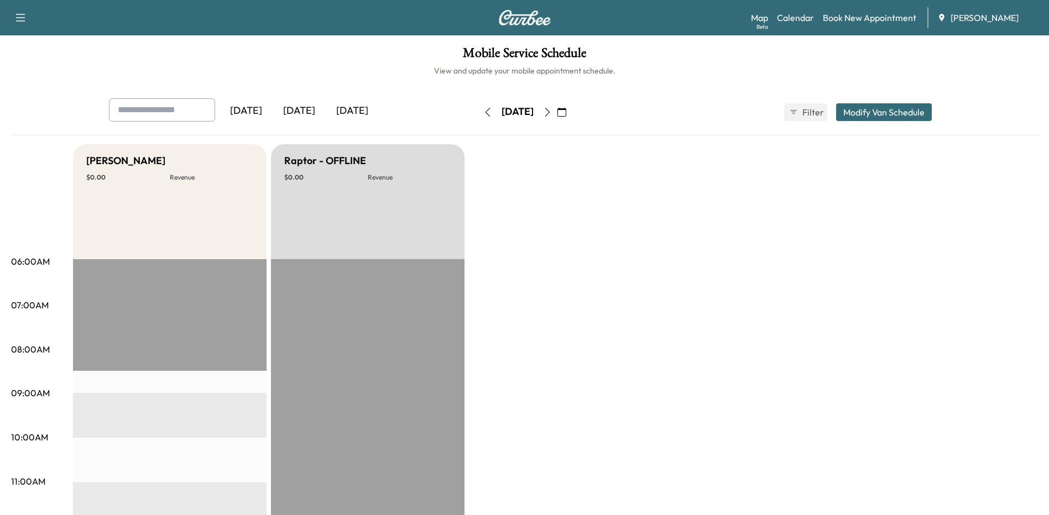
click at [483, 116] on icon "button" at bounding box center [487, 112] width 9 height 9
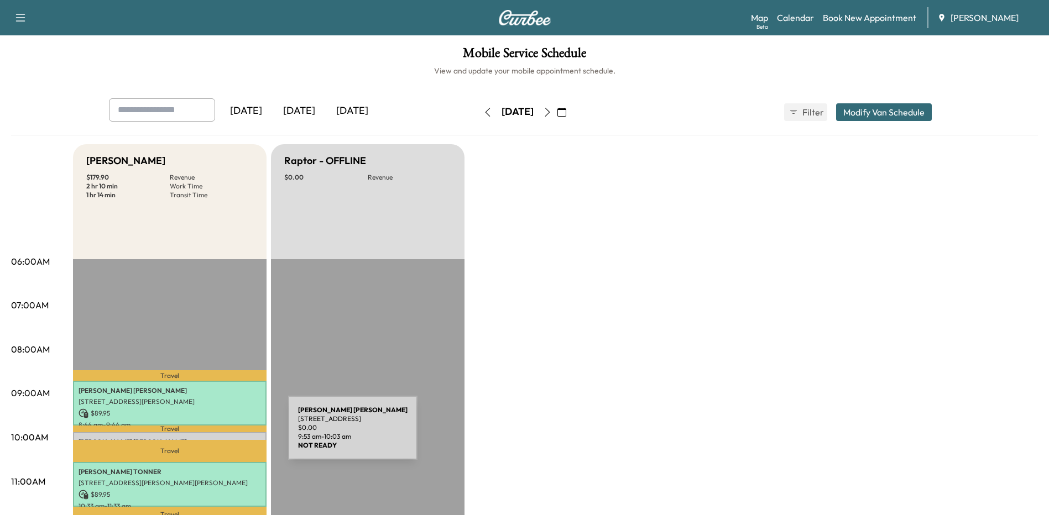
click at [205, 435] on div "[PERSON_NAME] [STREET_ADDRESS][PERSON_NAME] $ 0.00 9:53 am - 10:03 am" at bounding box center [170, 437] width 194 height 11
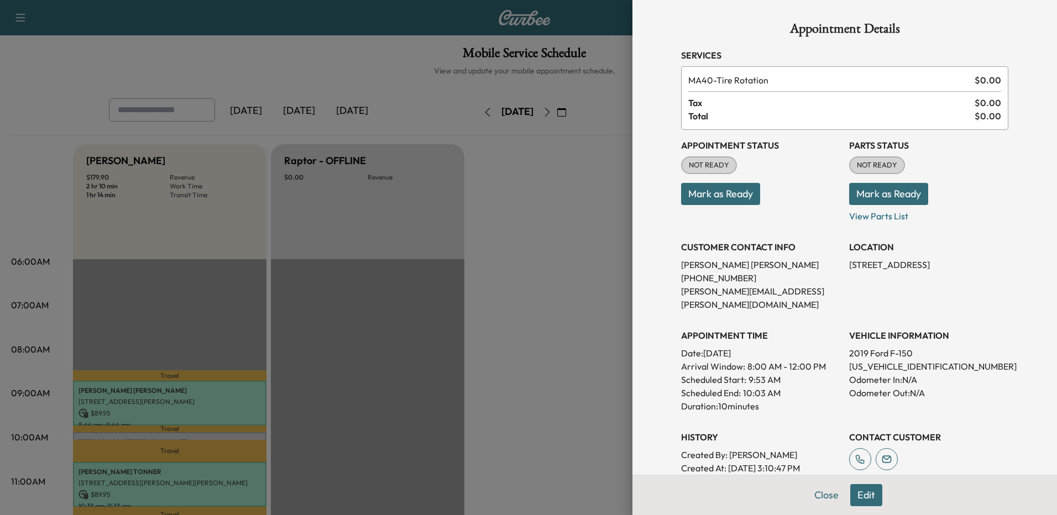
click at [559, 197] on div at bounding box center [528, 257] width 1057 height 515
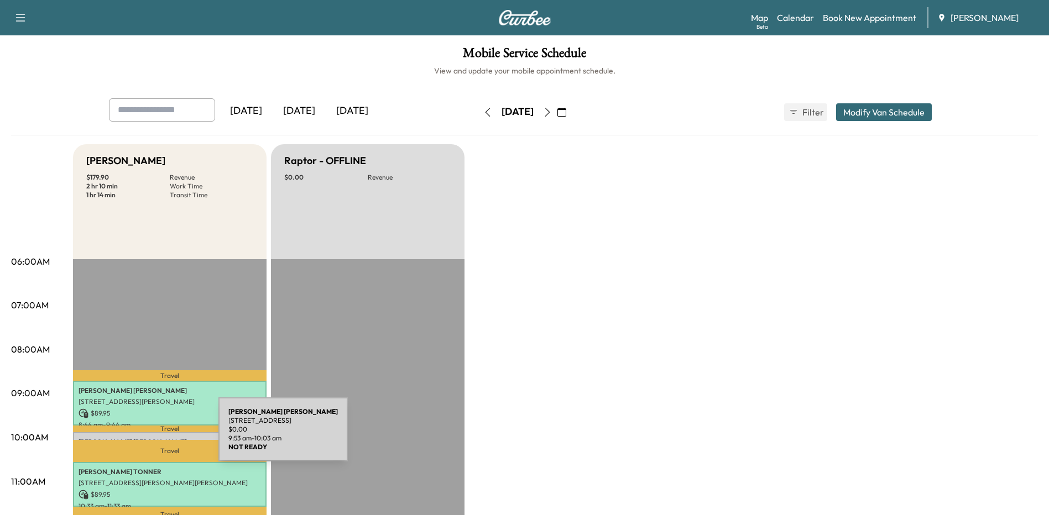
click at [135, 438] on p "[PERSON_NAME]" at bounding box center [170, 442] width 182 height 9
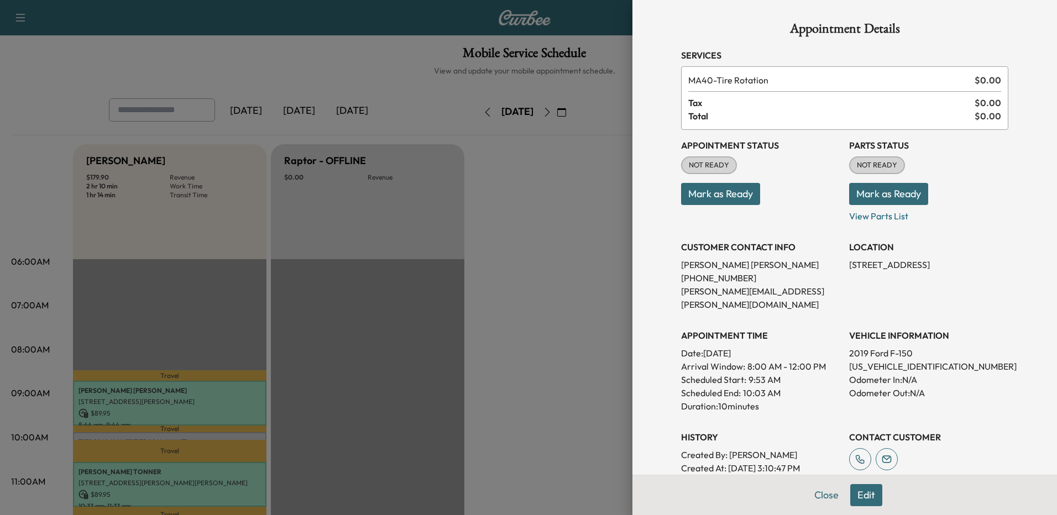
click at [566, 301] on div at bounding box center [528, 257] width 1057 height 515
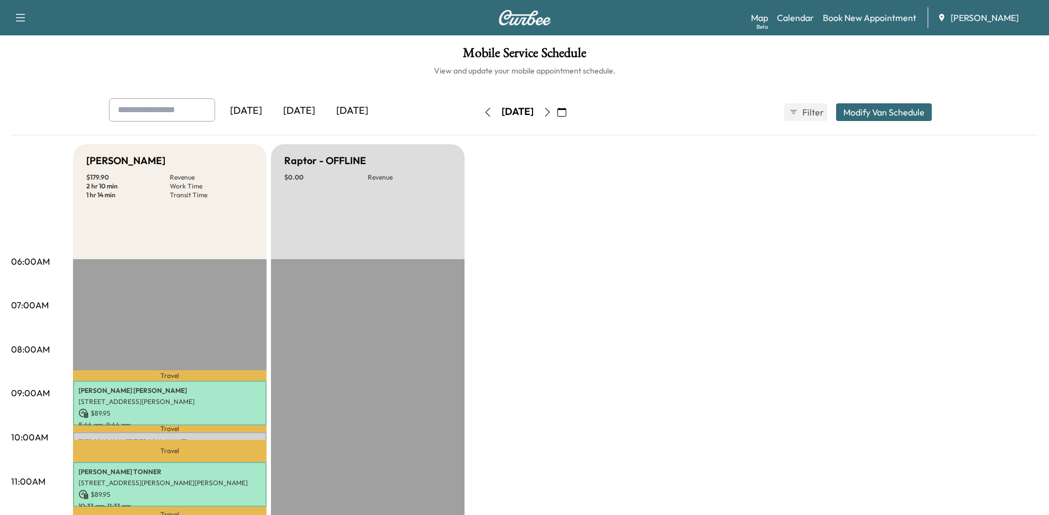
click at [550, 110] on icon "button" at bounding box center [547, 112] width 5 height 9
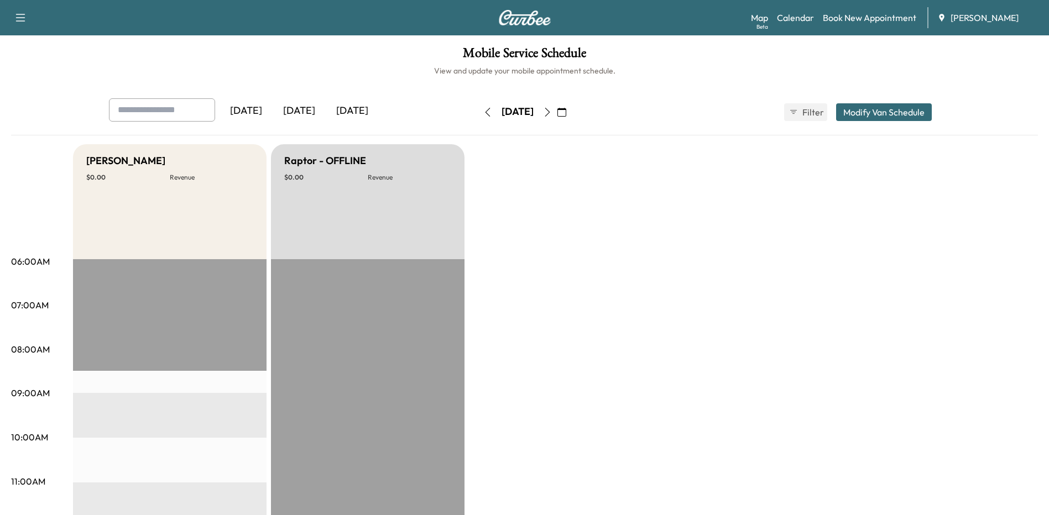
click at [478, 119] on button "button" at bounding box center [487, 112] width 19 height 18
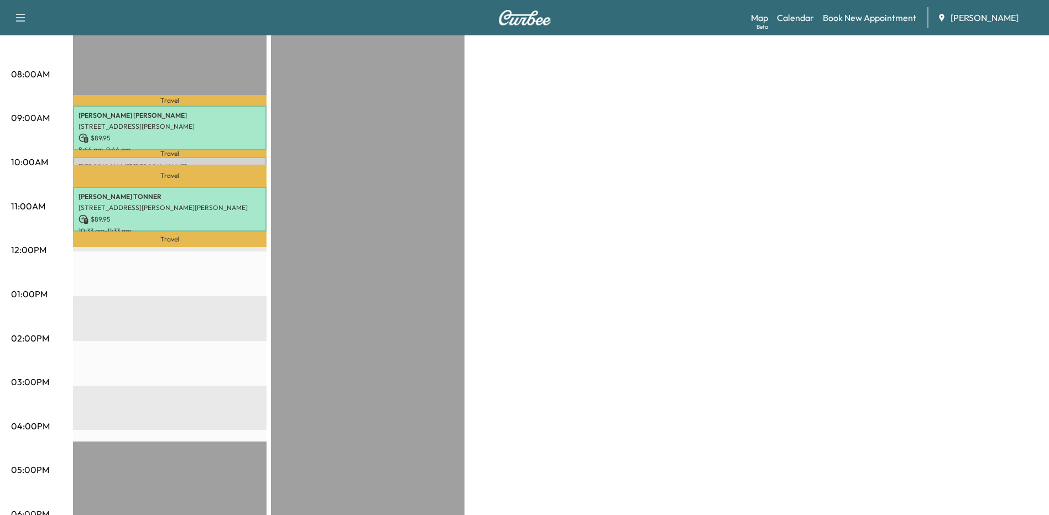
scroll to position [277, 0]
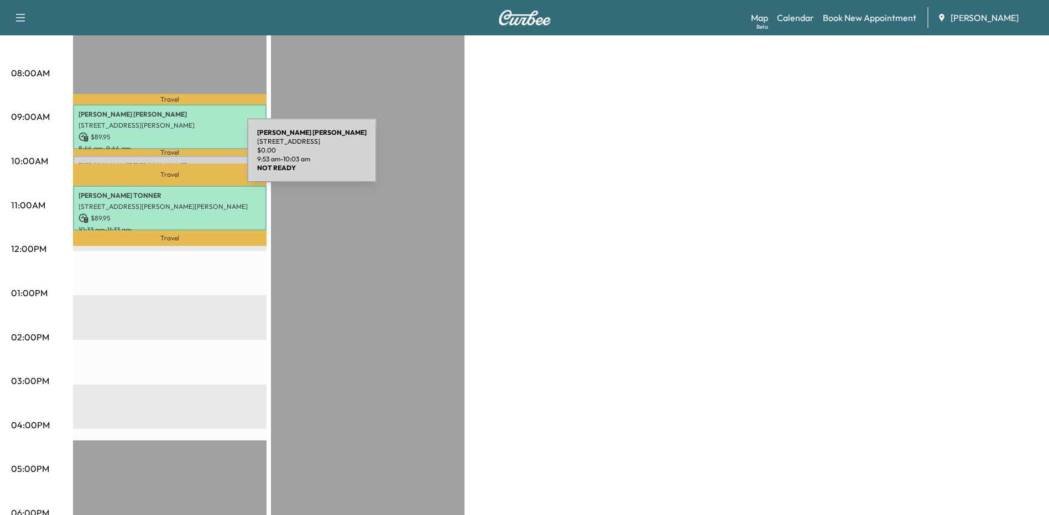
click at [164, 157] on div "[PERSON_NAME] [STREET_ADDRESS][PERSON_NAME] $ 0.00 9:53 am - 10:03 am" at bounding box center [170, 161] width 194 height 11
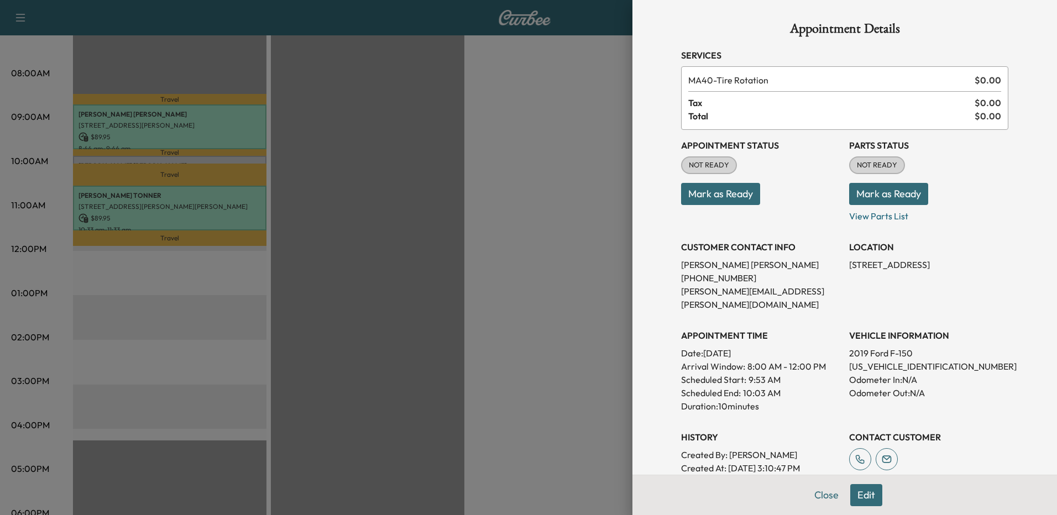
click at [526, 212] on div at bounding box center [528, 257] width 1057 height 515
